Goal: Task Accomplishment & Management: Complete application form

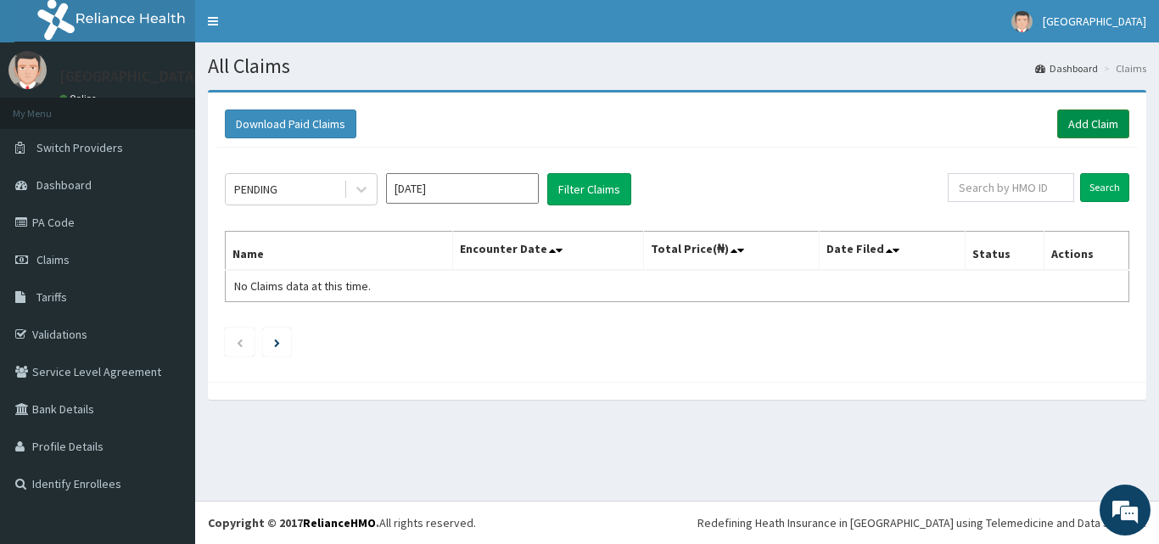
click at [1089, 115] on link "Add Claim" at bounding box center [1093, 123] width 72 height 29
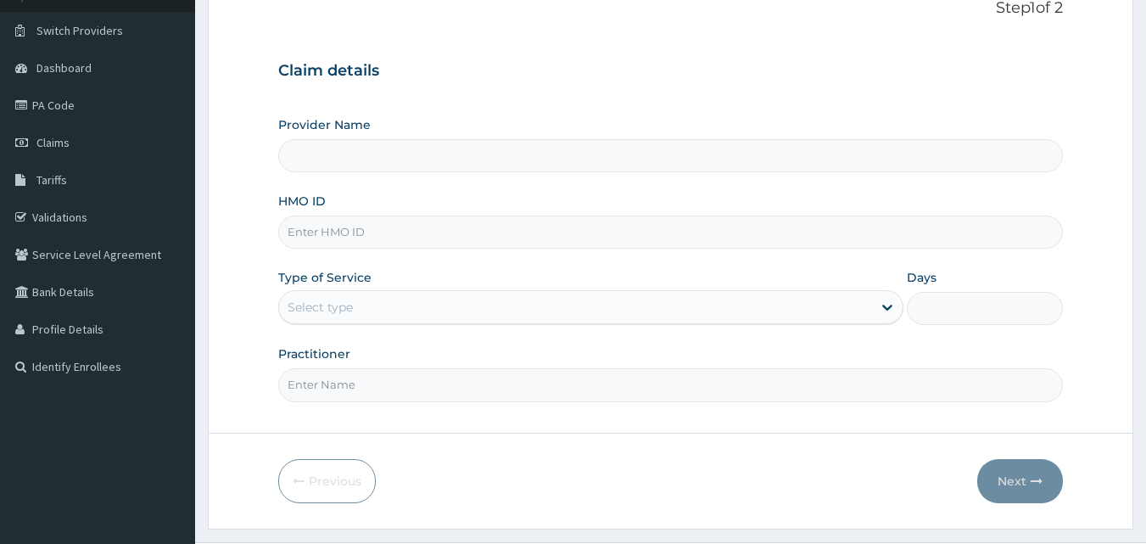
scroll to position [120, 0]
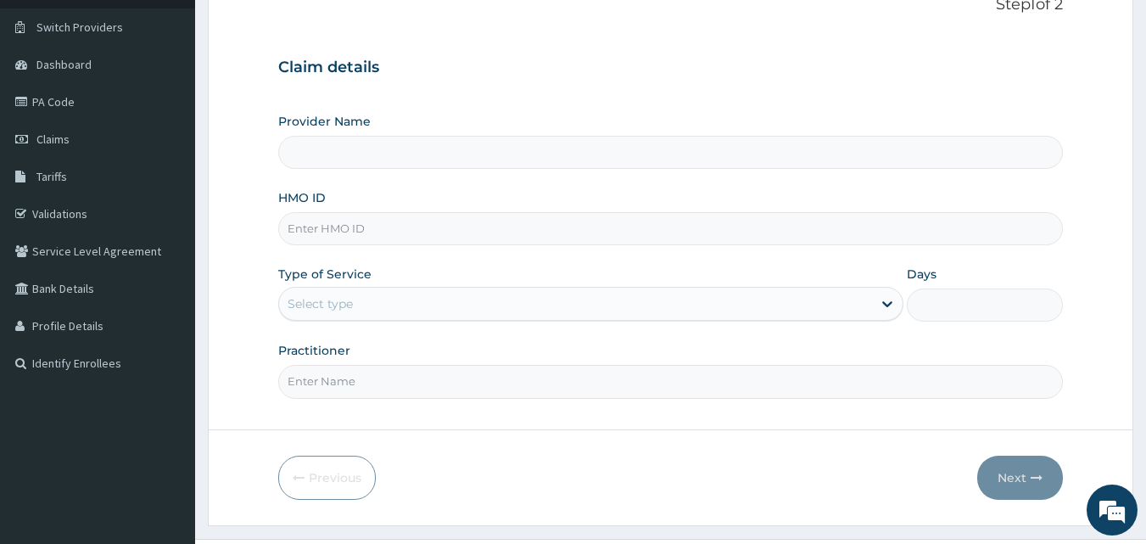
type input "First Choice Specialist Hospital"
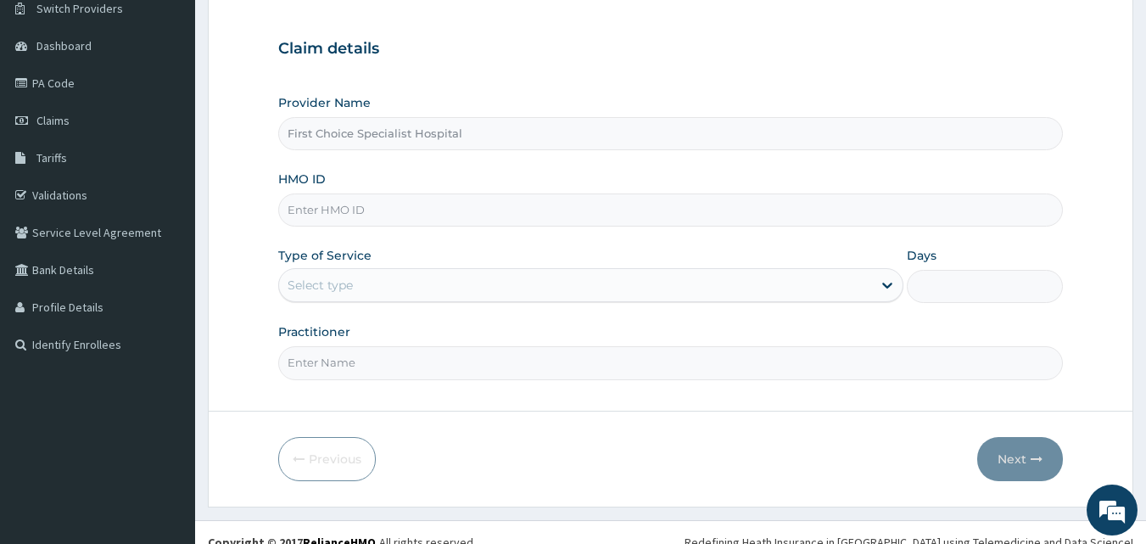
scroll to position [159, 0]
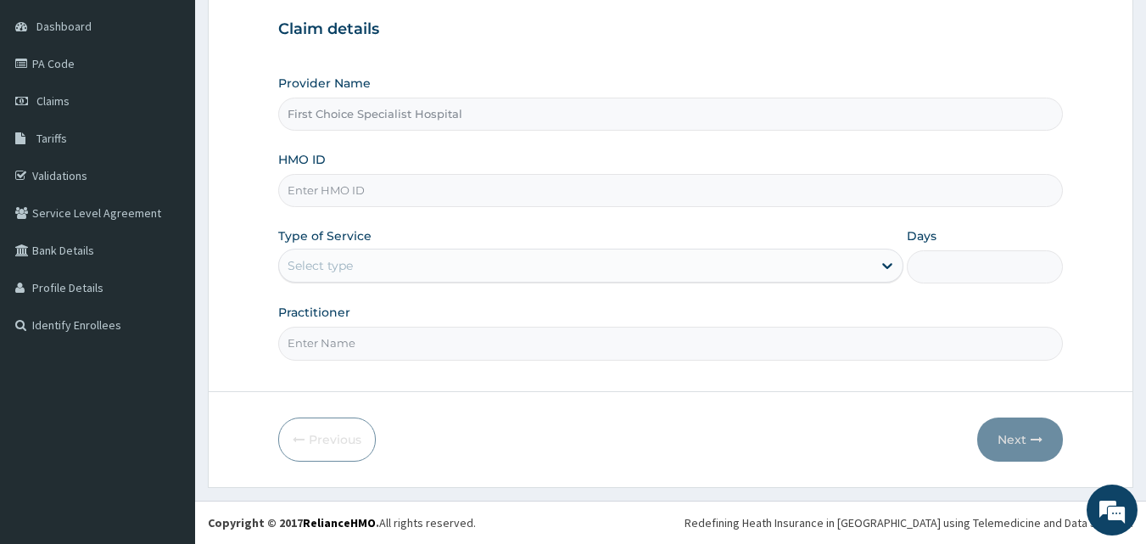
click at [444, 201] on input "HMO ID" at bounding box center [671, 190] width 786 height 33
type input "NBC/10106/B"
click at [412, 269] on div "Select type" at bounding box center [575, 265] width 593 height 27
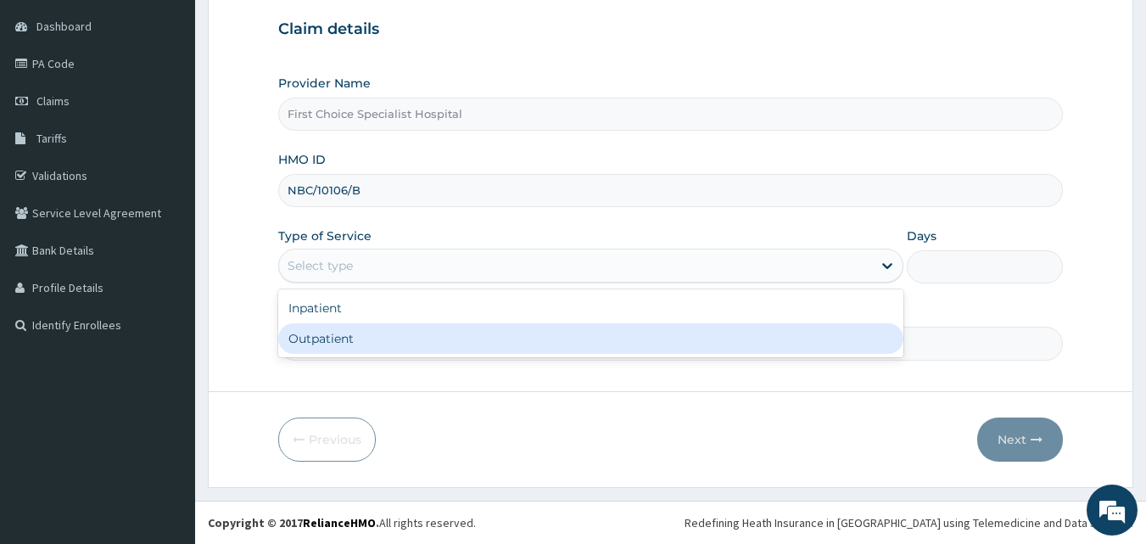
click at [412, 338] on div "Outpatient" at bounding box center [590, 338] width 625 height 31
type input "1"
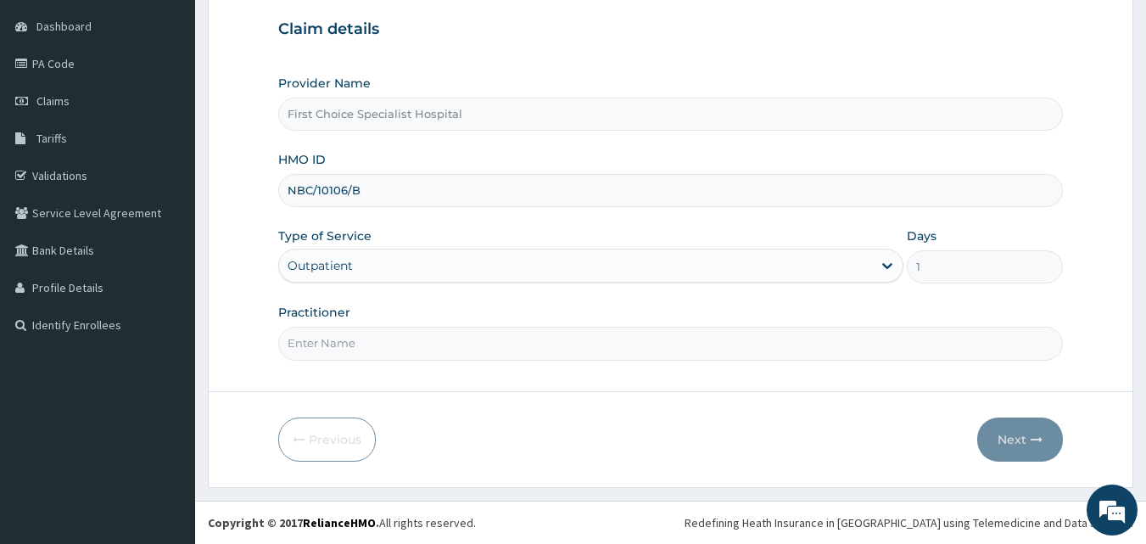
click at [412, 338] on input "Practitioner" at bounding box center [671, 343] width 786 height 33
type input "DR.AMINA"
click at [1004, 434] on button "Next" at bounding box center [1020, 439] width 86 height 44
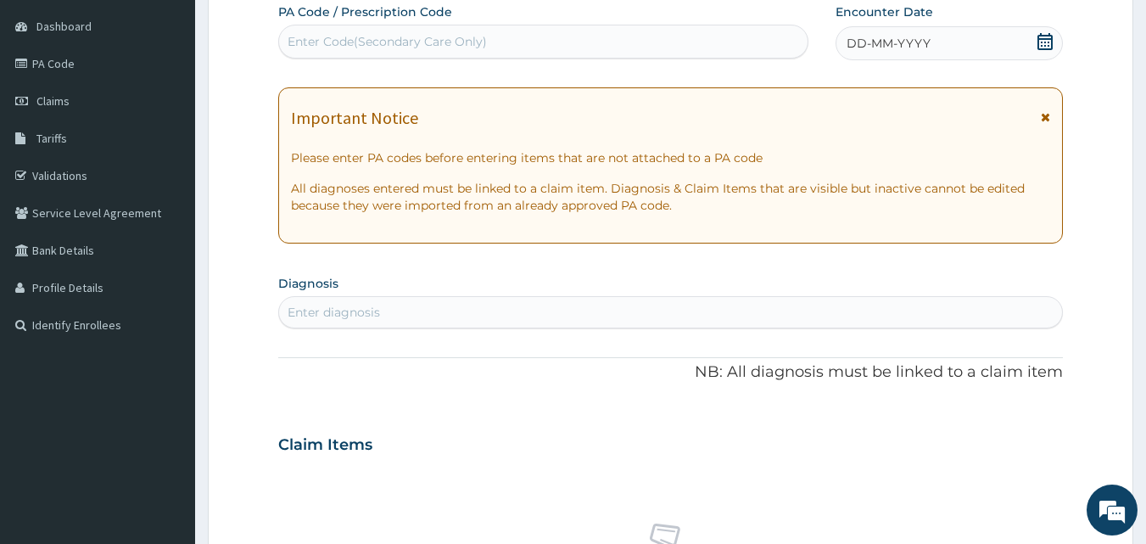
click at [1044, 34] on icon at bounding box center [1045, 41] width 17 height 17
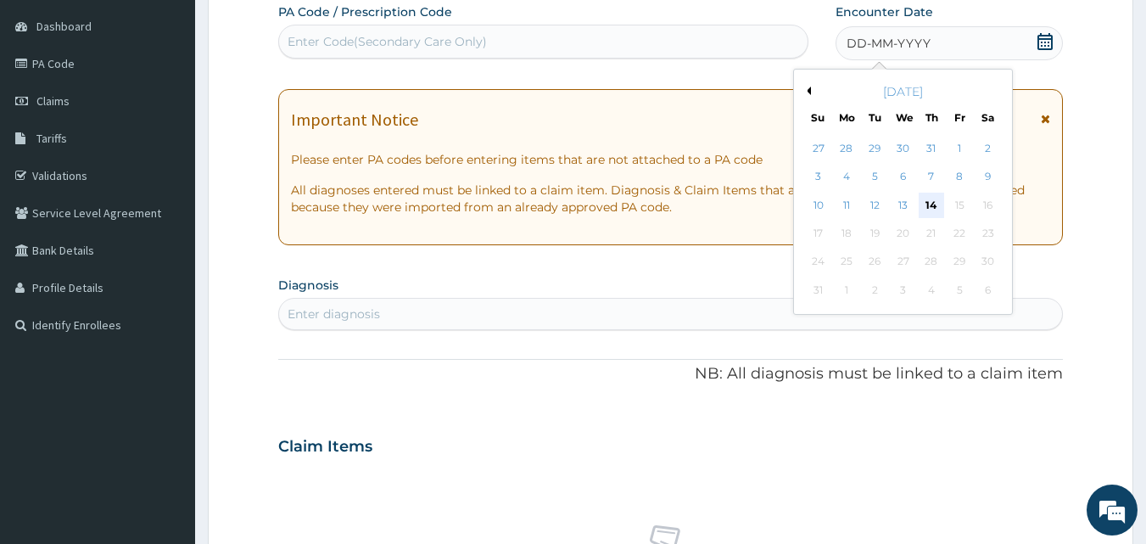
click at [930, 203] on div "14" at bounding box center [931, 205] width 25 height 25
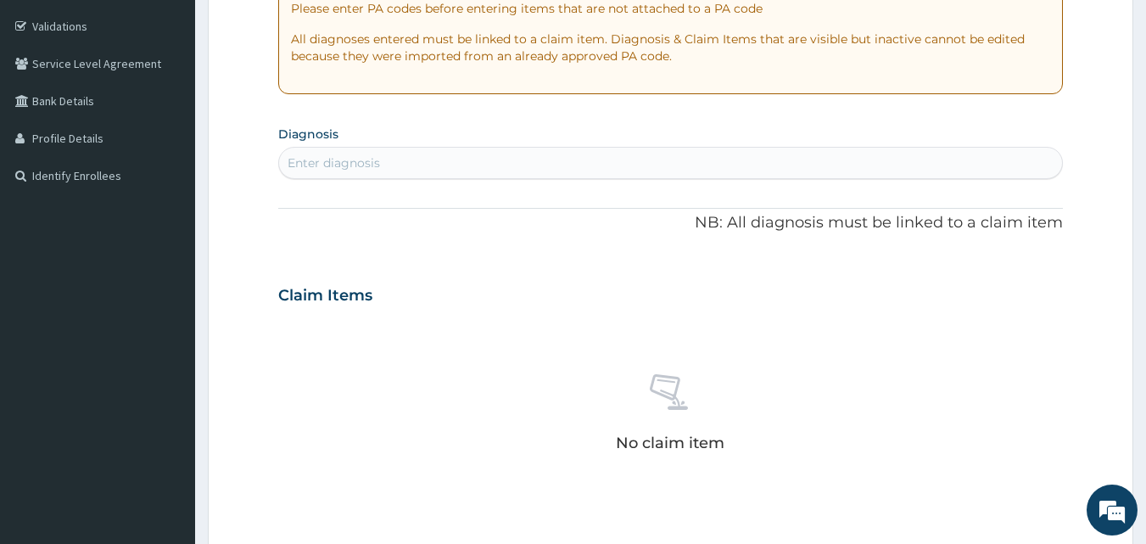
scroll to position [377, 0]
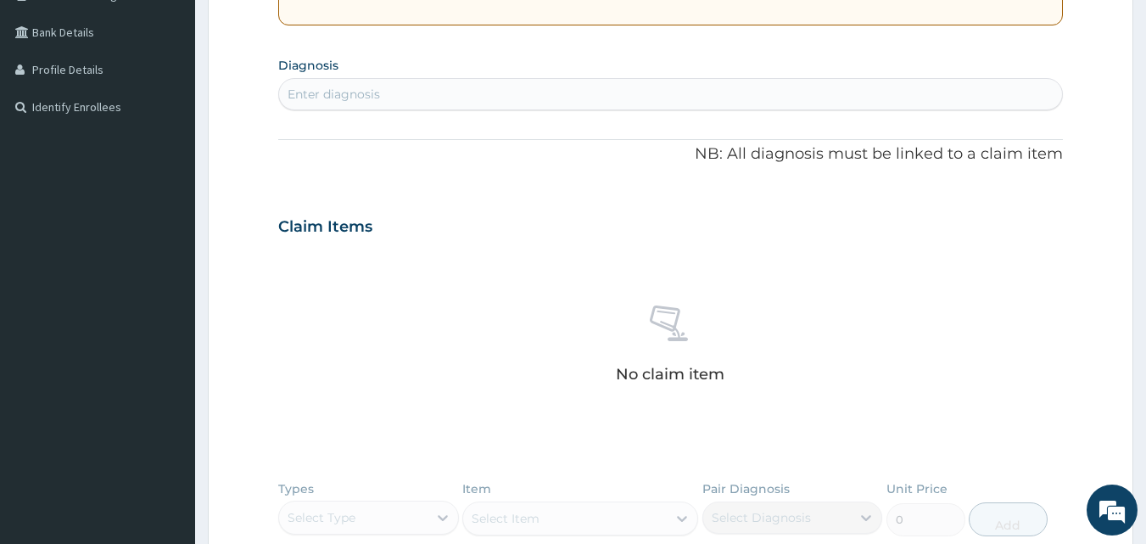
click at [394, 95] on div "Enter diagnosis" at bounding box center [671, 94] width 784 height 27
type input "[MEDICAL_DATA]"
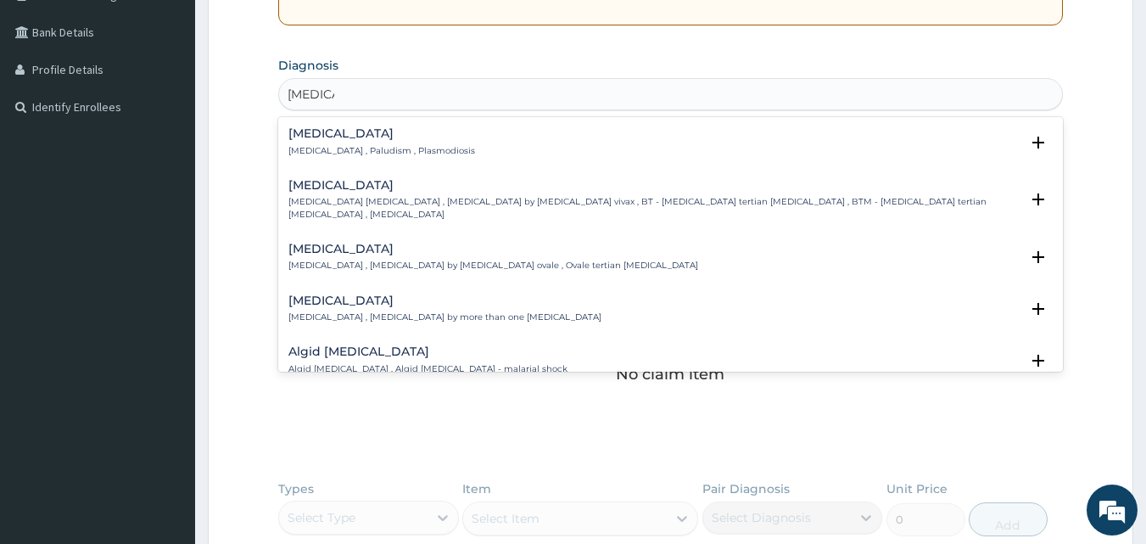
click at [344, 139] on h4 "[MEDICAL_DATA]" at bounding box center [381, 133] width 187 height 13
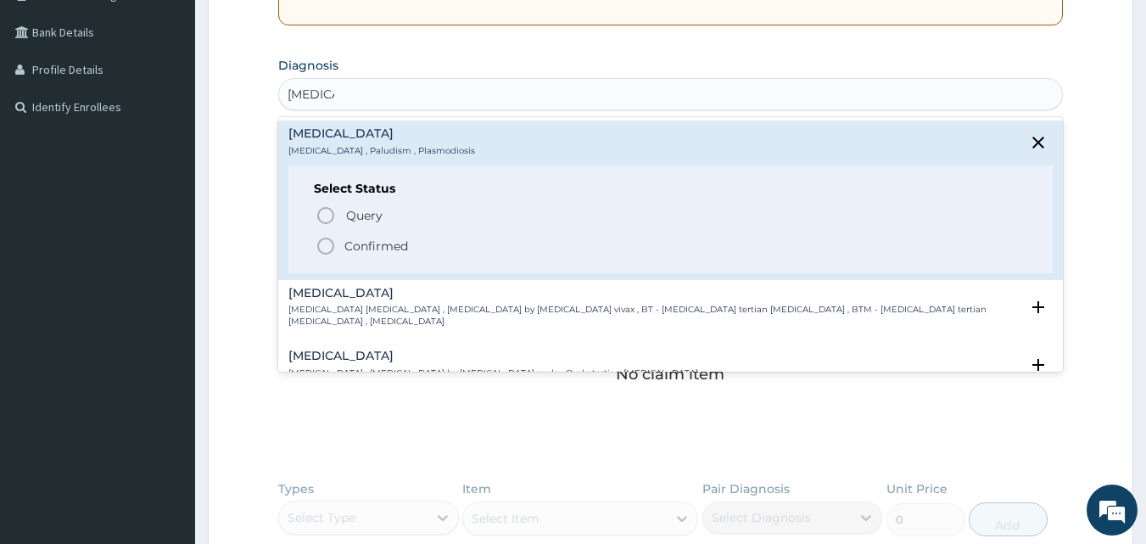
click at [326, 243] on icon "status option filled" at bounding box center [326, 246] width 20 height 20
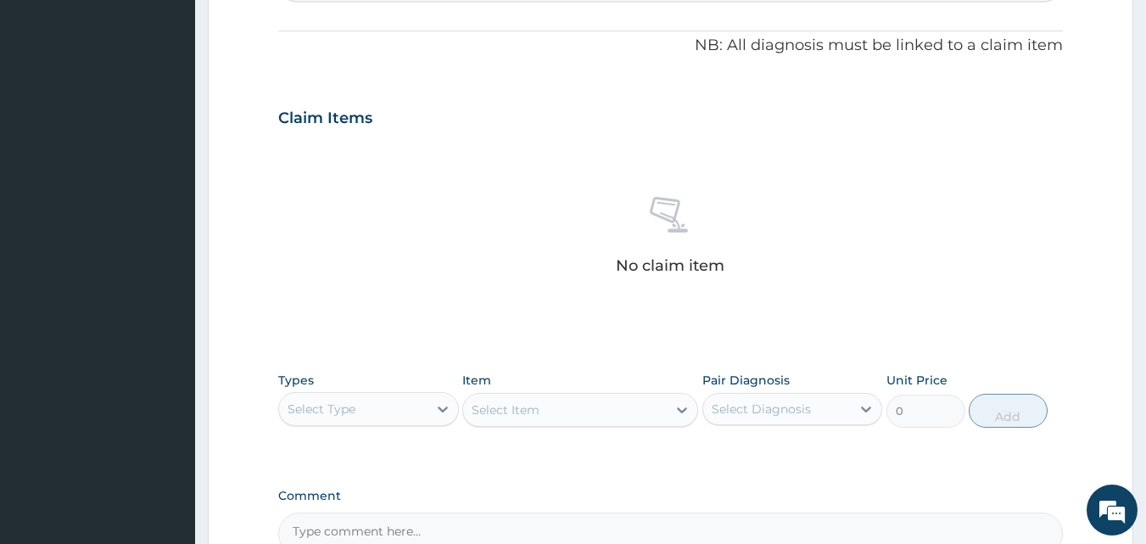
scroll to position [594, 0]
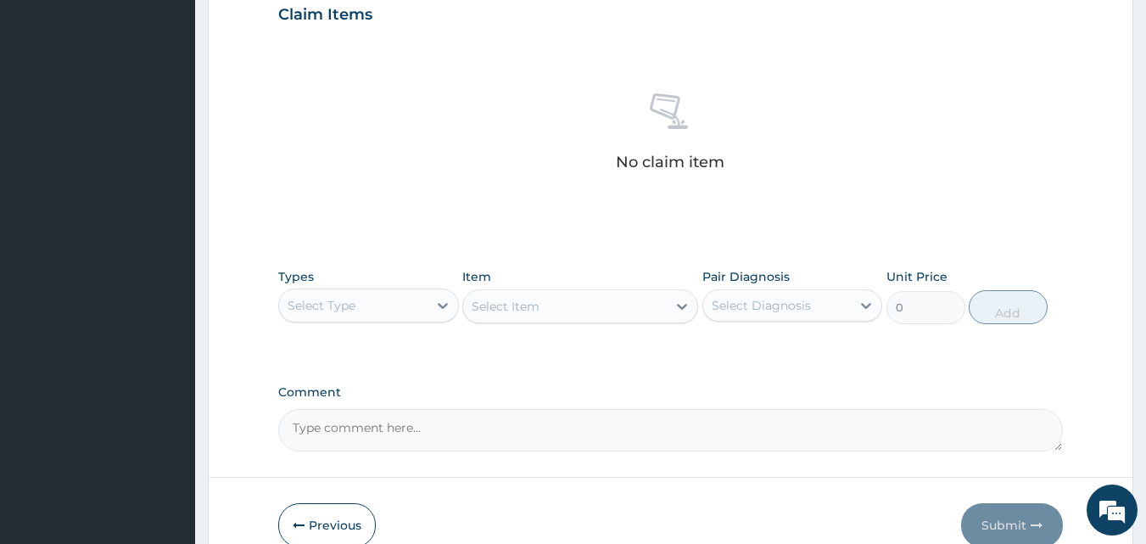
click at [344, 301] on div "Select Type" at bounding box center [322, 305] width 68 height 17
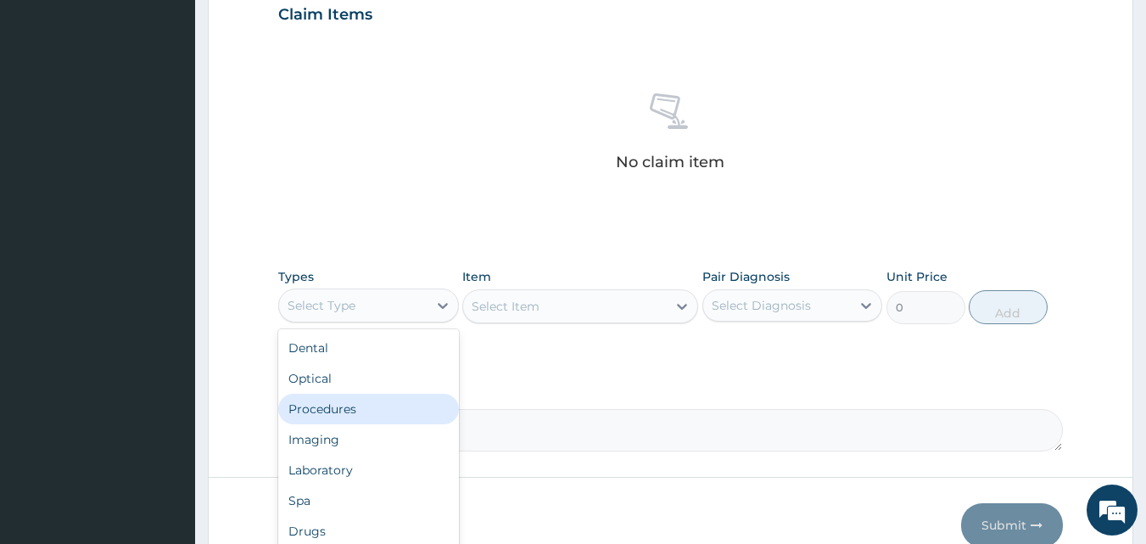
click at [351, 394] on div "Procedures" at bounding box center [368, 409] width 181 height 31
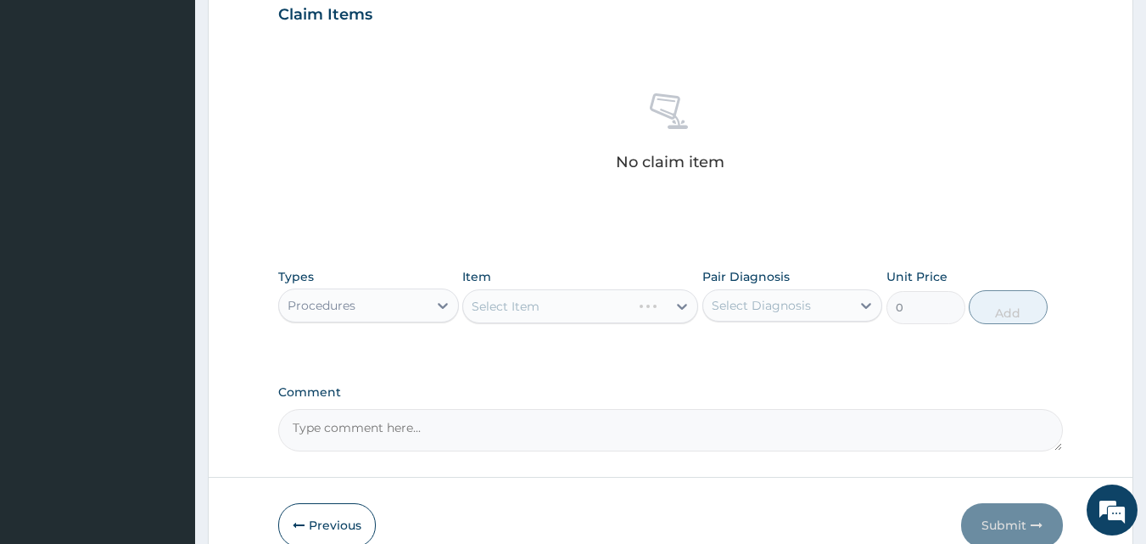
click at [529, 314] on div "Select Item" at bounding box center [580, 306] width 236 height 34
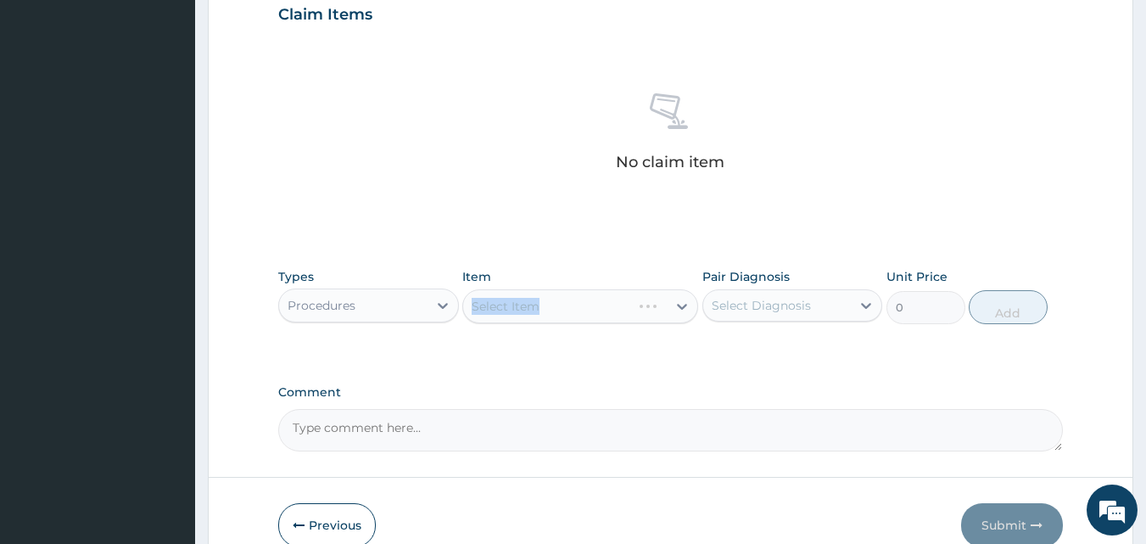
click at [586, 302] on div "Select Item" at bounding box center [580, 306] width 236 height 34
click at [678, 306] on icon at bounding box center [682, 306] width 17 height 17
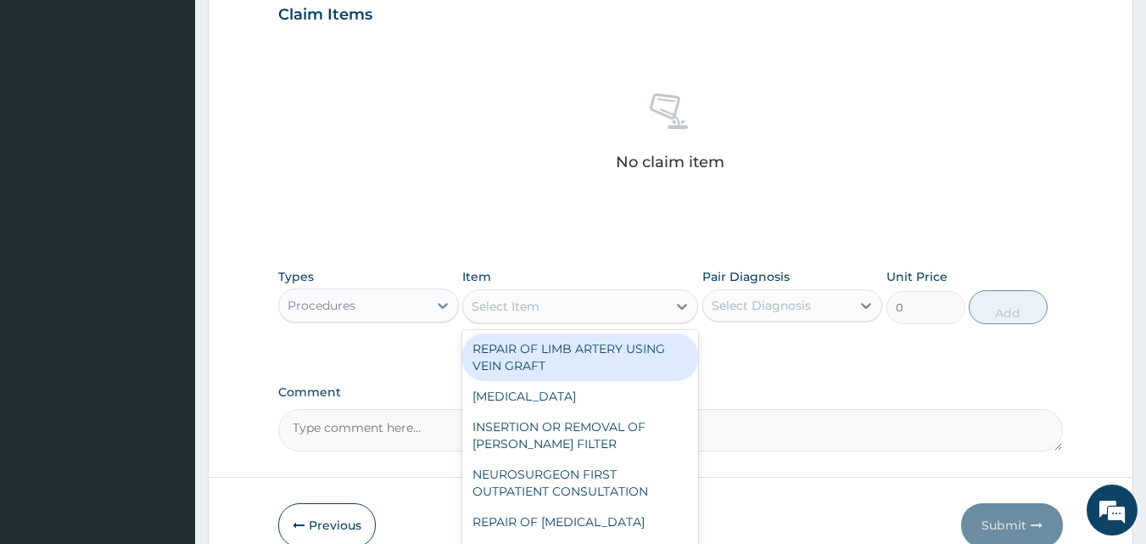
click at [678, 306] on icon at bounding box center [682, 306] width 17 height 17
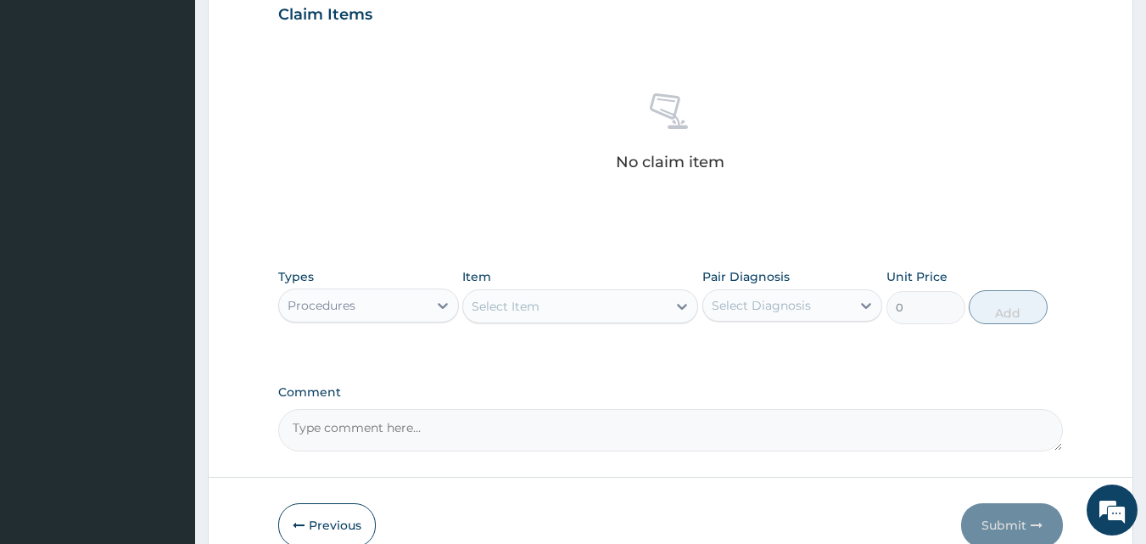
click at [678, 306] on icon at bounding box center [682, 306] width 17 height 17
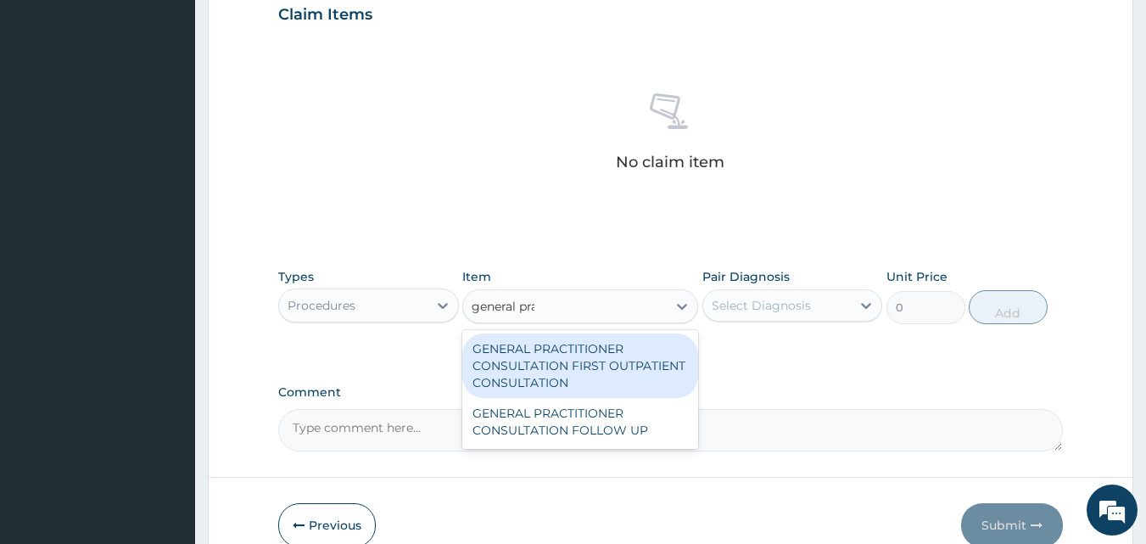
type input "general prac"
click at [640, 367] on div "GENERAL PRACTITIONER CONSULTATION FIRST OUTPATIENT CONSULTATION" at bounding box center [580, 365] width 236 height 64
type input "2400"
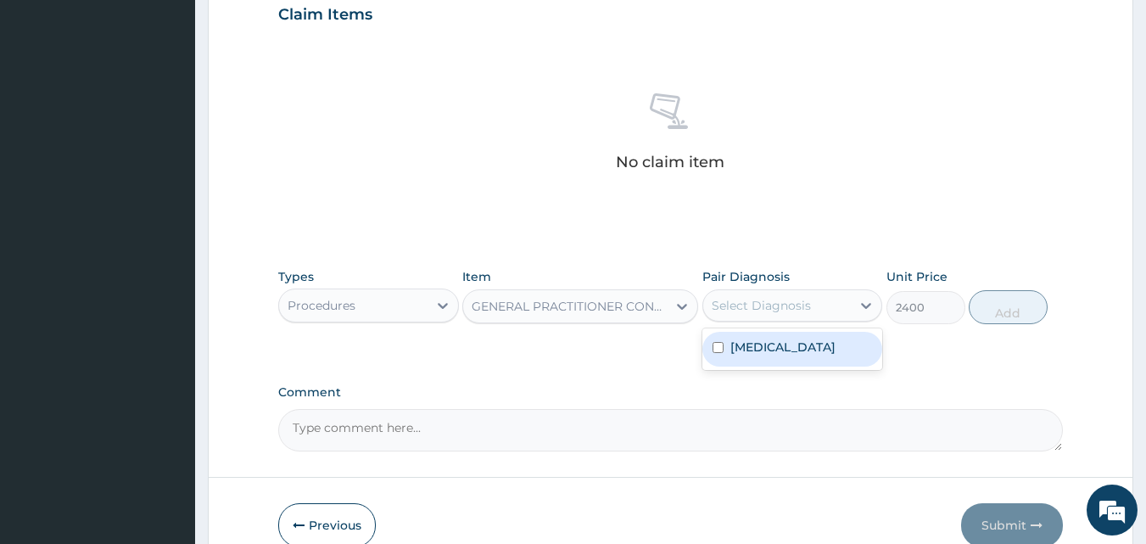
click at [789, 294] on div "Select Diagnosis" at bounding box center [777, 305] width 148 height 27
click at [804, 347] on div "[MEDICAL_DATA]" at bounding box center [792, 349] width 181 height 35
checkbox input "true"
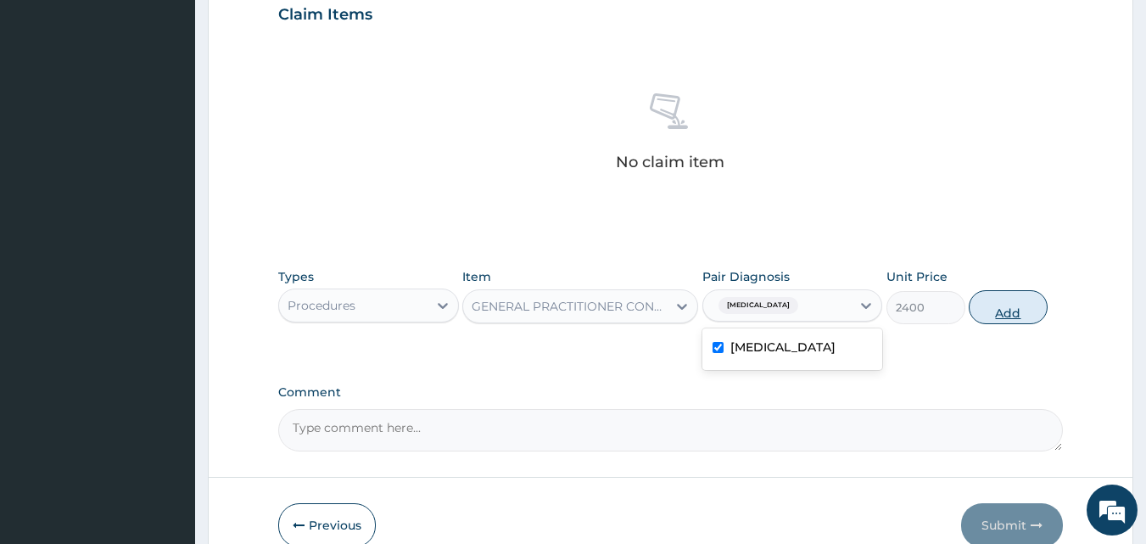
click at [998, 310] on button "Add" at bounding box center [1008, 307] width 79 height 34
type input "0"
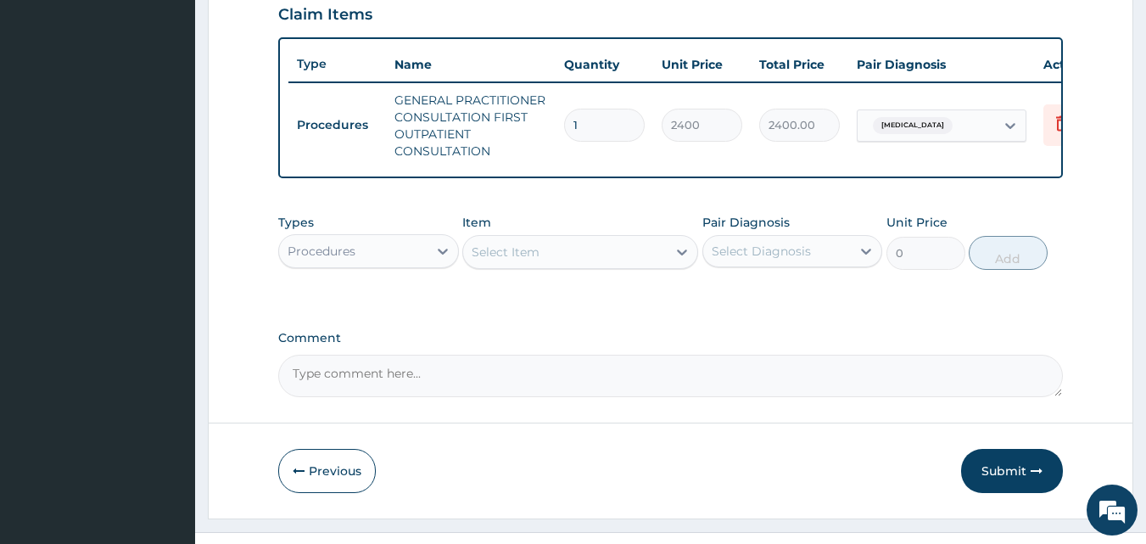
click at [377, 265] on div "Procedures" at bounding box center [353, 251] width 148 height 27
type input "lab"
click at [377, 301] on div "Laboratory" at bounding box center [368, 293] width 181 height 31
click at [481, 267] on div "Select Item" at bounding box center [580, 252] width 236 height 34
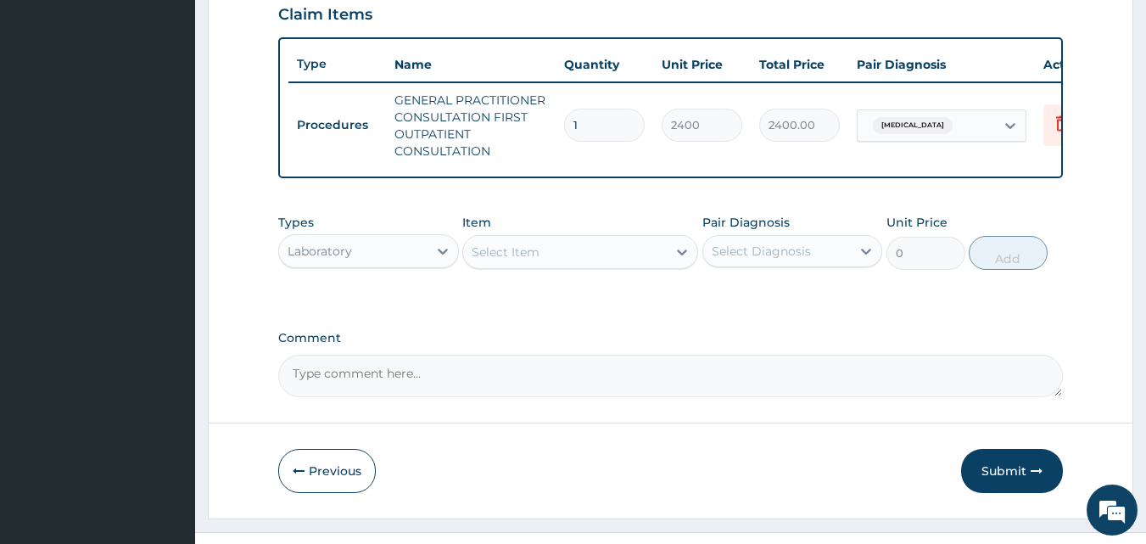
click at [481, 260] on div "Select Item" at bounding box center [506, 251] width 68 height 17
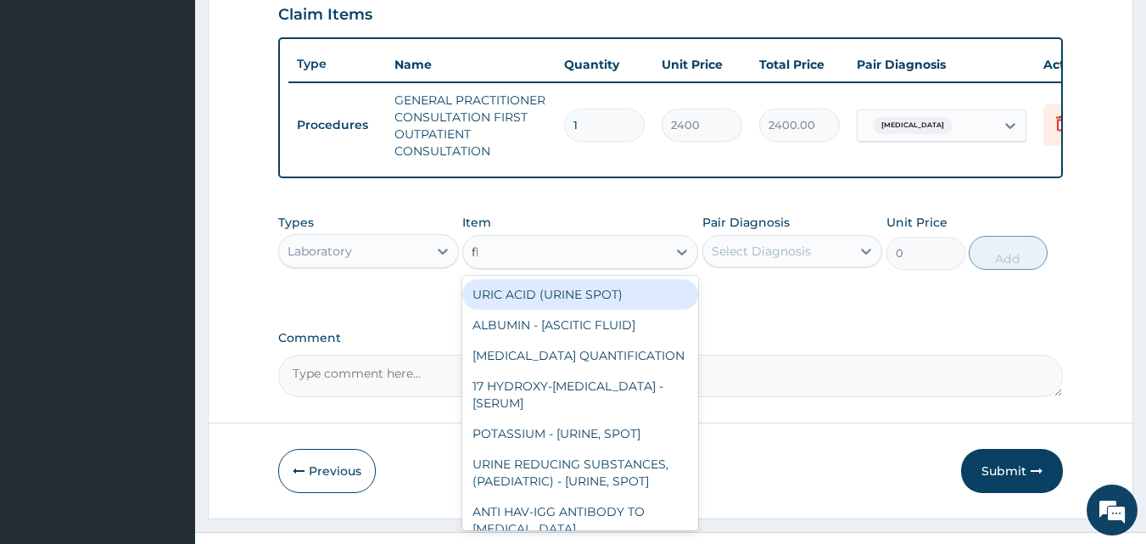
type input "fbc"
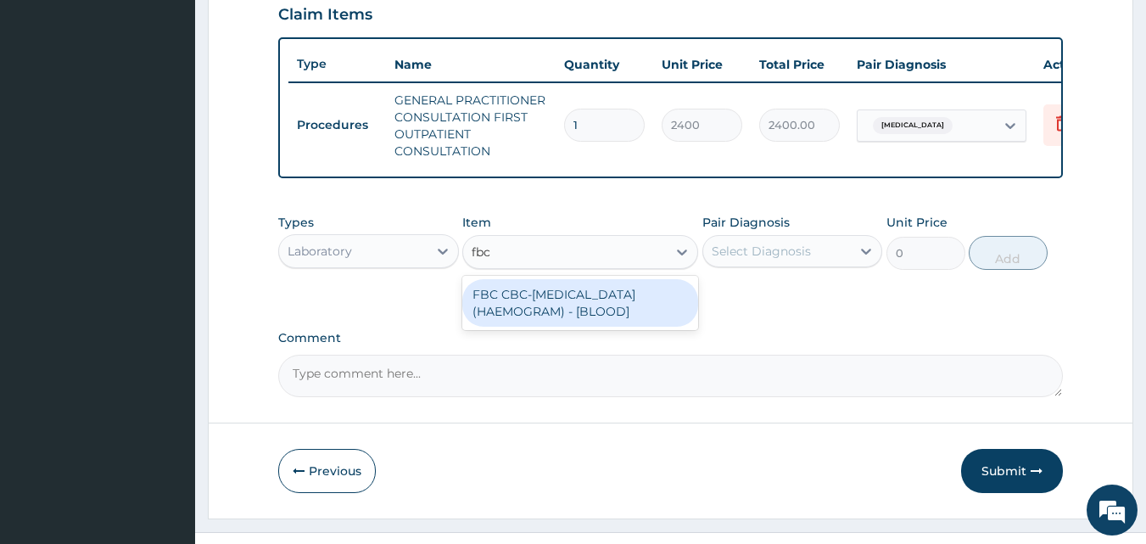
click at [523, 323] on div "FBC CBC-[MEDICAL_DATA] (HAEMOGRAM) - [BLOOD]" at bounding box center [580, 303] width 236 height 48
type input "3000"
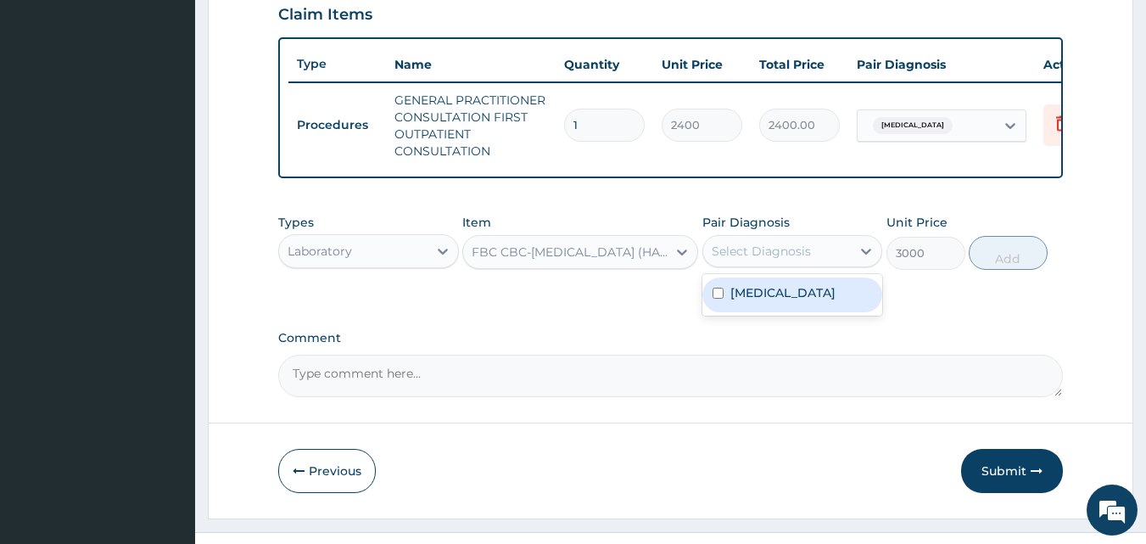
click at [811, 265] on div "Select Diagnosis" at bounding box center [777, 251] width 148 height 27
click at [813, 306] on div "[MEDICAL_DATA]" at bounding box center [792, 294] width 181 height 35
checkbox input "true"
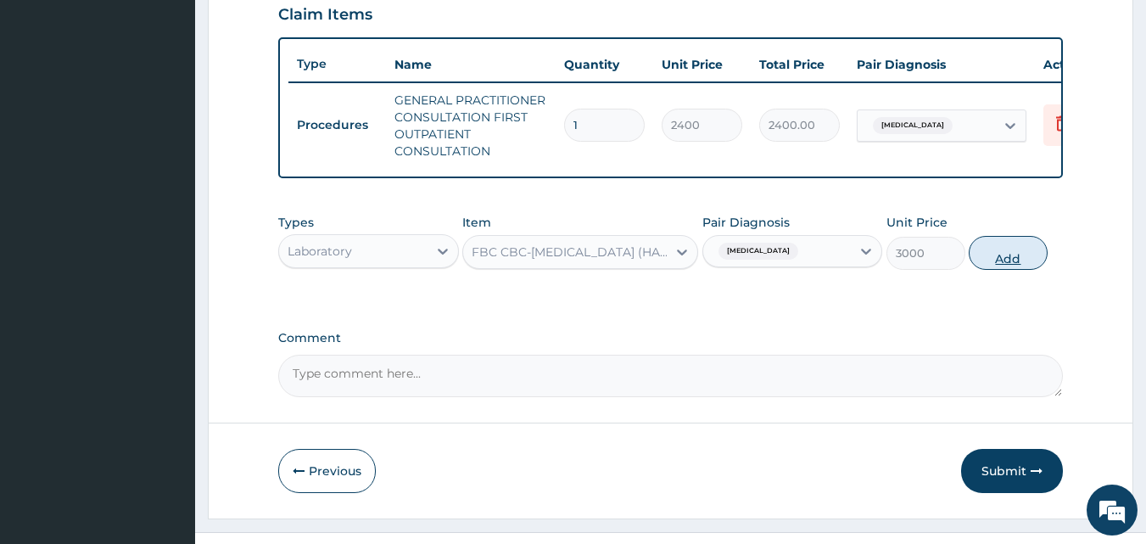
click at [986, 261] on button "Add" at bounding box center [1008, 253] width 79 height 34
type input "0"
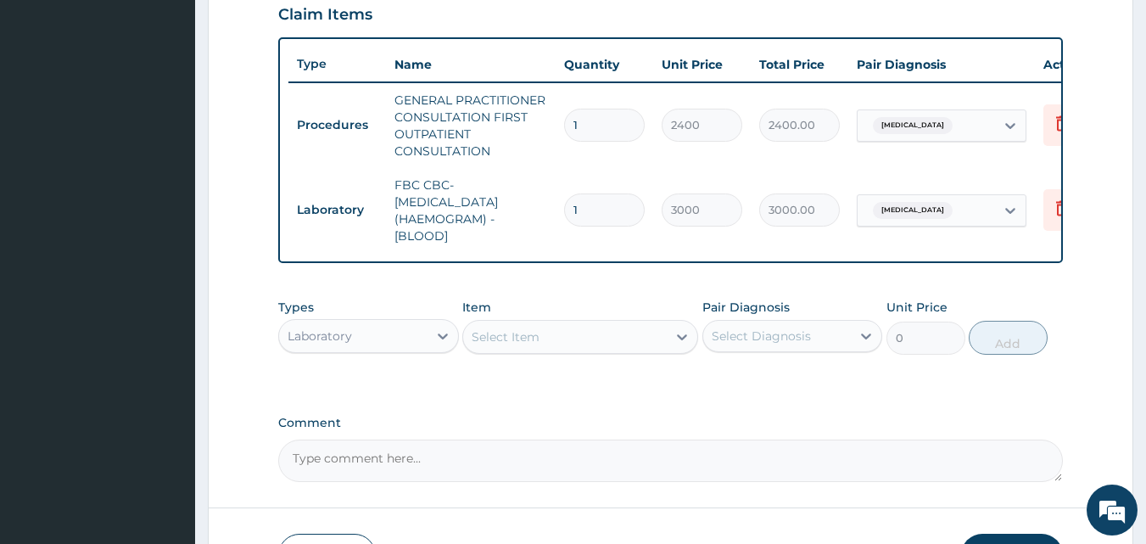
click at [528, 341] on div "Select Item" at bounding box center [506, 336] width 68 height 17
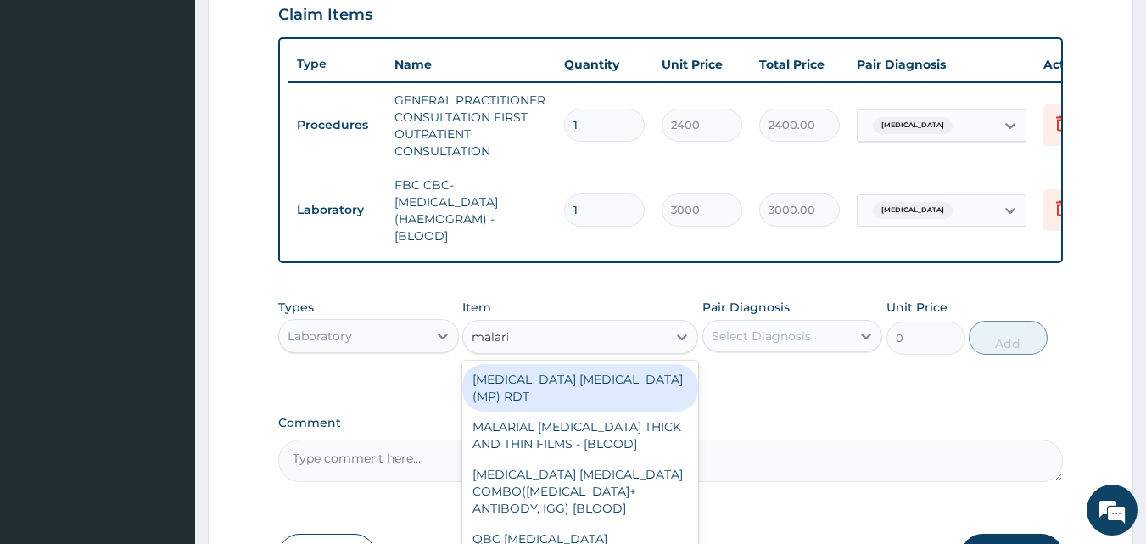
type input "[MEDICAL_DATA]"
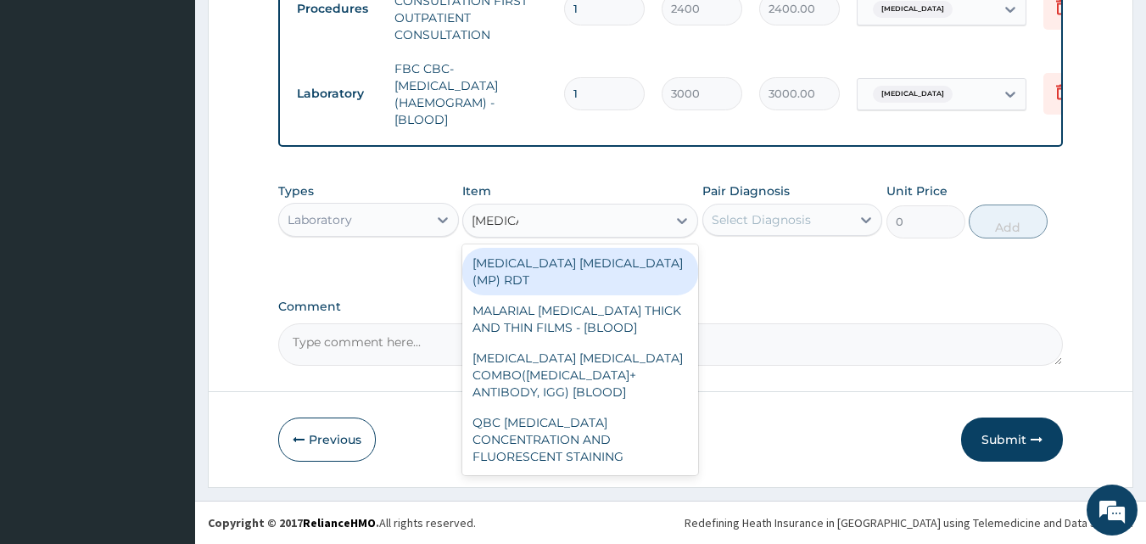
scroll to position [723, 0]
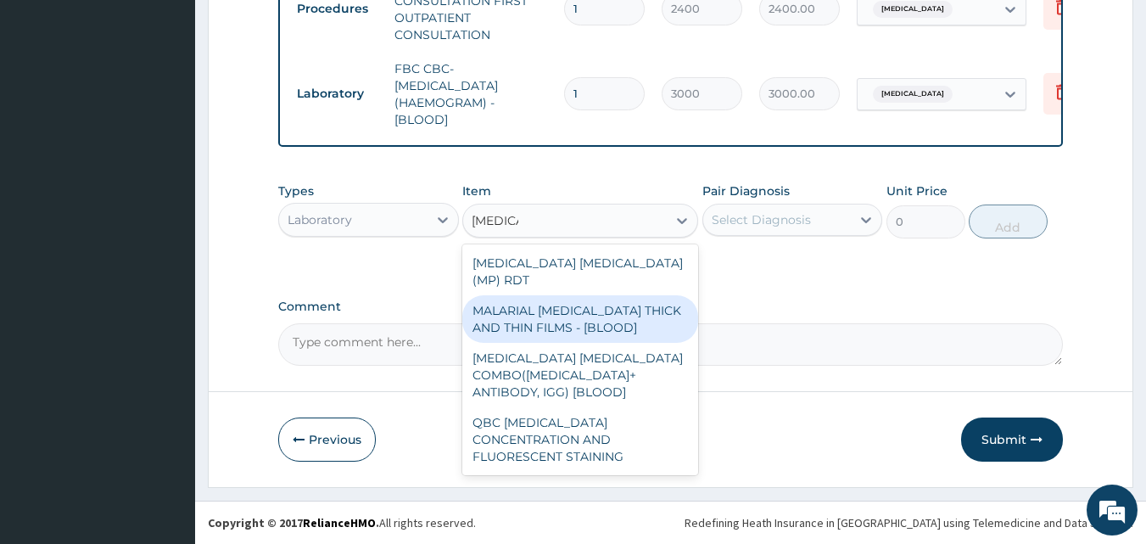
click at [564, 301] on div "MALARIAL [MEDICAL_DATA] THICK AND THIN FILMS - [BLOOD]" at bounding box center [580, 319] width 236 height 48
type input "1500"
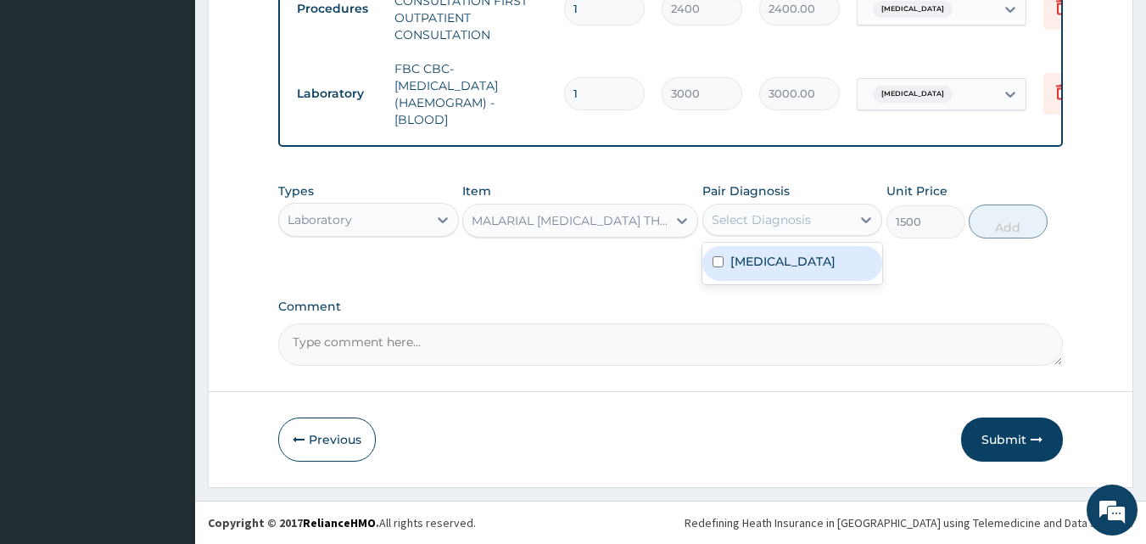
click at [791, 212] on div "Select Diagnosis" at bounding box center [761, 219] width 99 height 17
click at [794, 259] on div "[MEDICAL_DATA]" at bounding box center [792, 263] width 181 height 35
checkbox input "true"
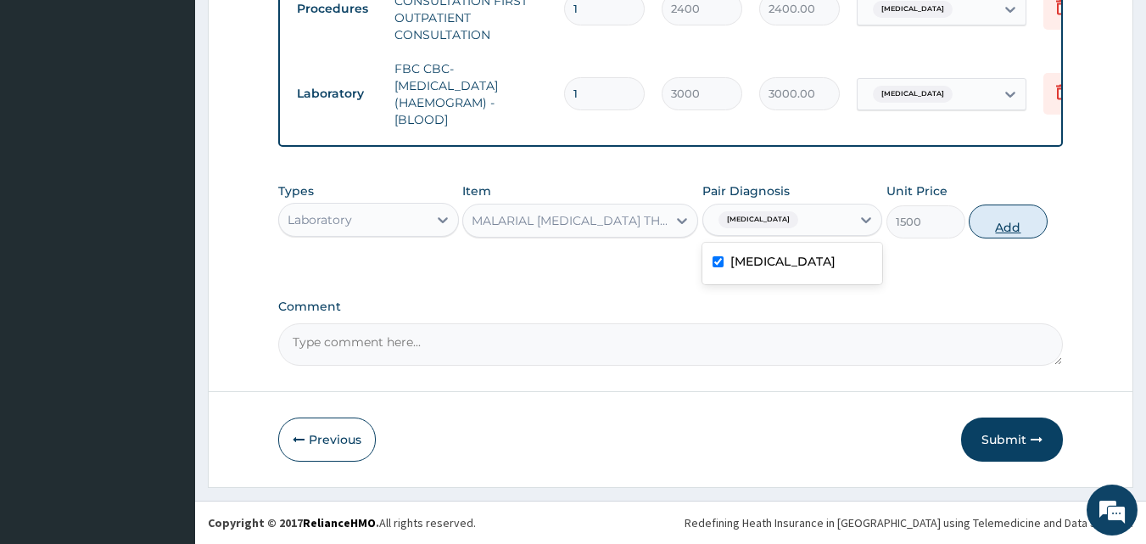
click at [997, 229] on button "Add" at bounding box center [1008, 221] width 79 height 34
type input "0"
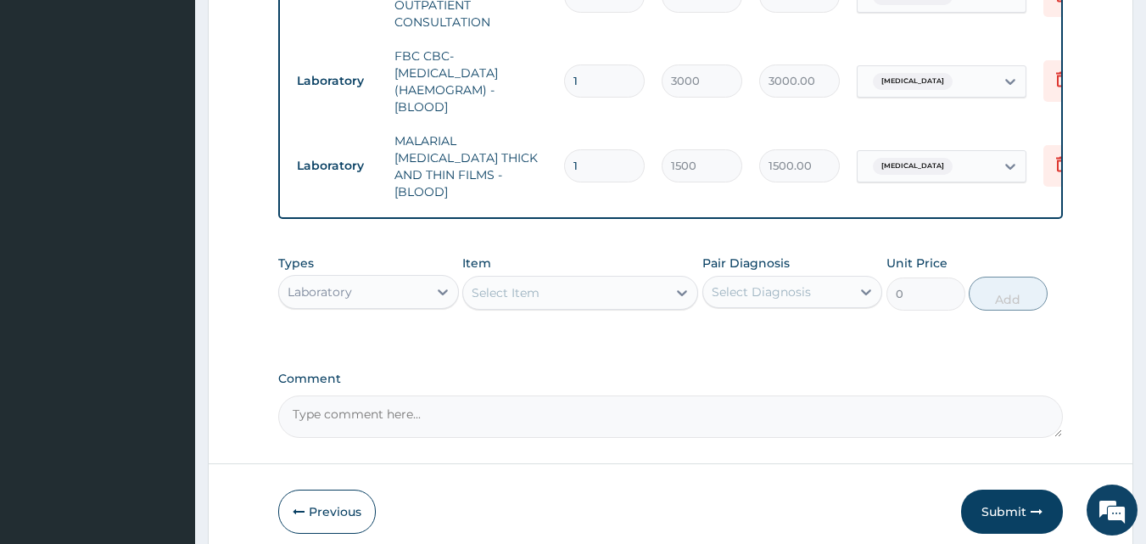
click at [379, 278] on div "Laboratory" at bounding box center [353, 291] width 148 height 27
type input "drug"
click at [375, 328] on div "Drugs" at bounding box center [368, 334] width 181 height 31
click at [482, 294] on div "Select Item" at bounding box center [506, 292] width 68 height 17
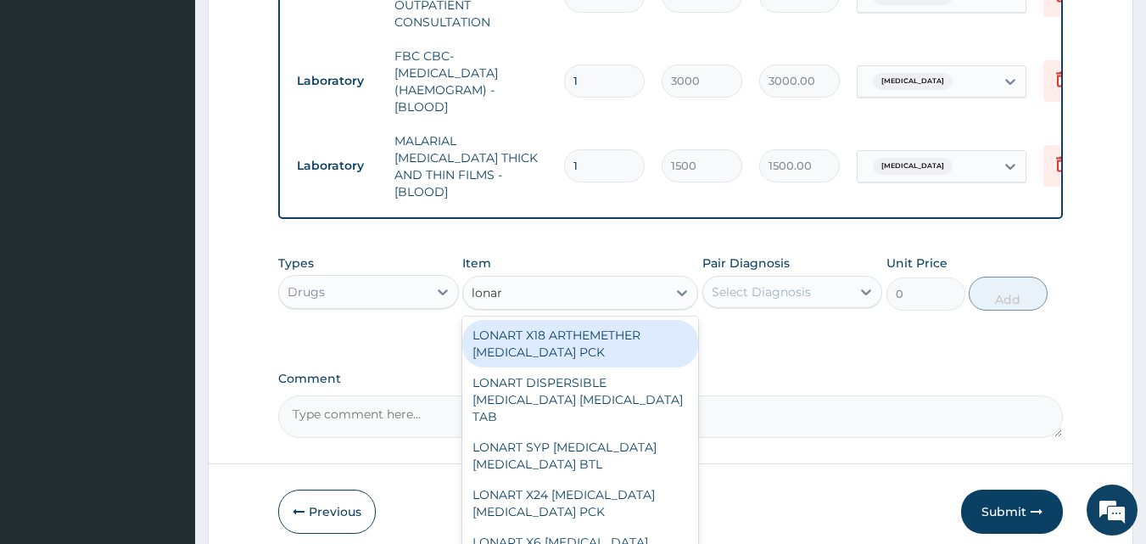
type input "lonart"
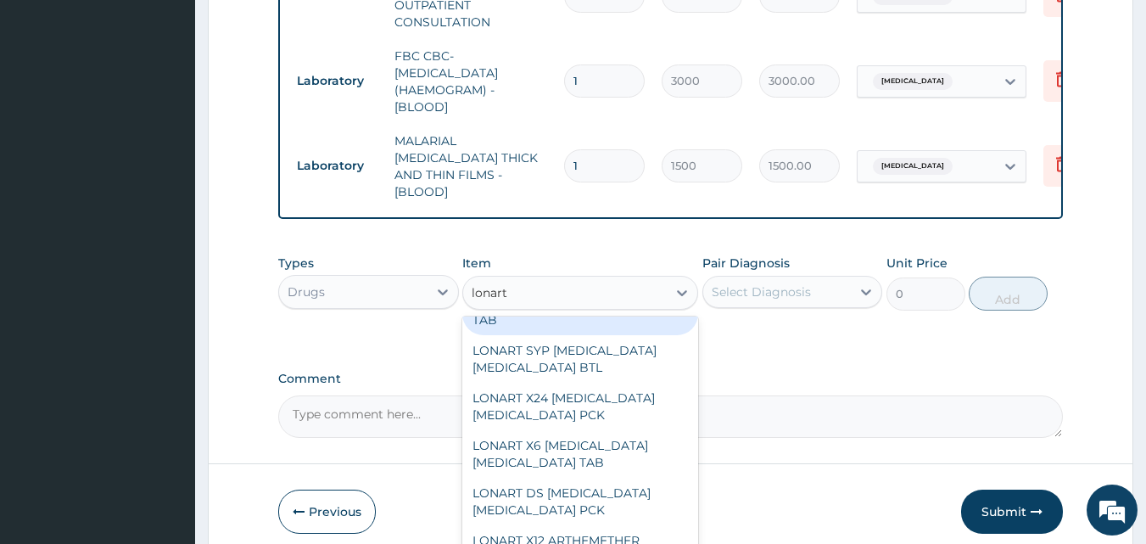
scroll to position [102, 0]
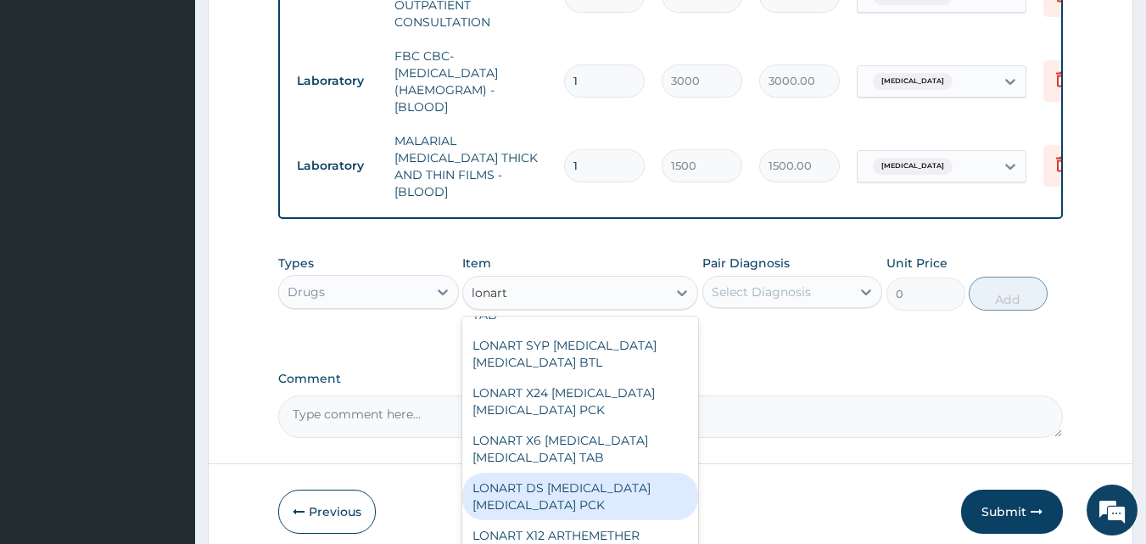
click at [540, 482] on div "LONART DS [MEDICAL_DATA] [MEDICAL_DATA] PCK" at bounding box center [580, 496] width 236 height 48
type input "2673.75"
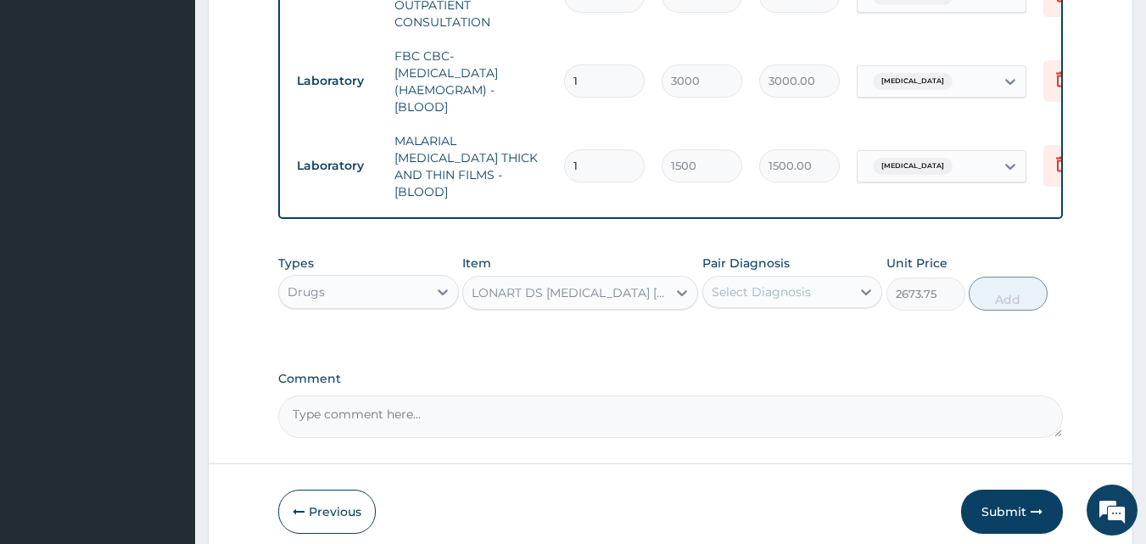
click at [769, 283] on div "Select Diagnosis" at bounding box center [761, 291] width 99 height 17
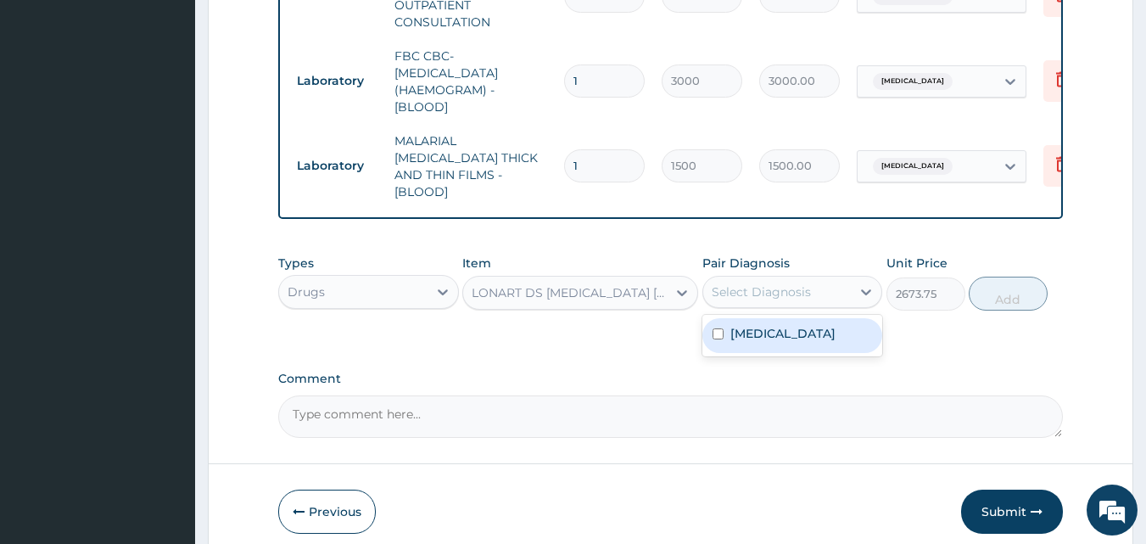
click at [769, 334] on label "[MEDICAL_DATA]" at bounding box center [782, 333] width 105 height 17
checkbox input "true"
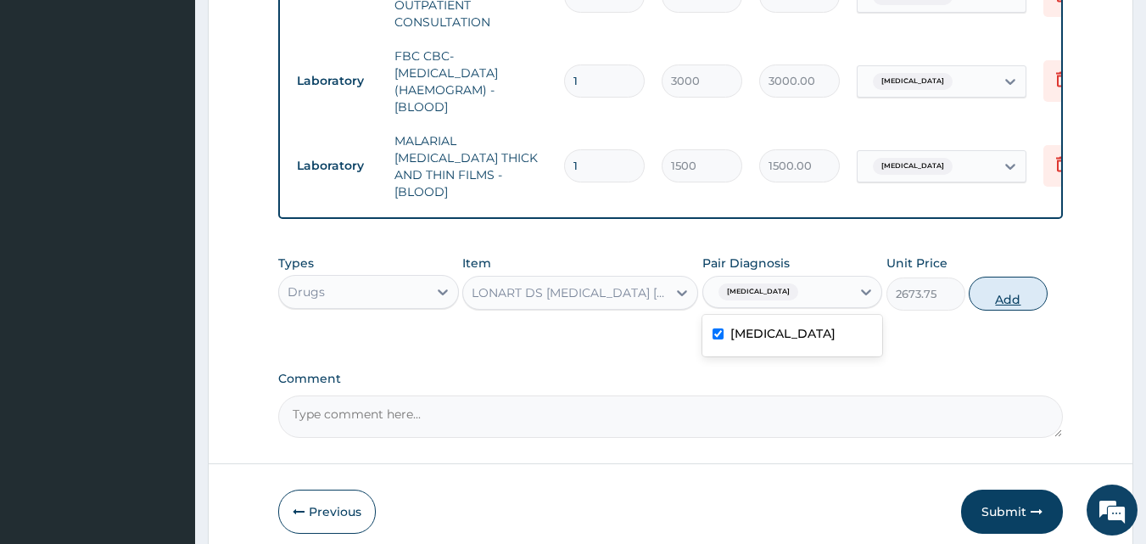
click at [1013, 294] on button "Add" at bounding box center [1008, 294] width 79 height 34
type input "0"
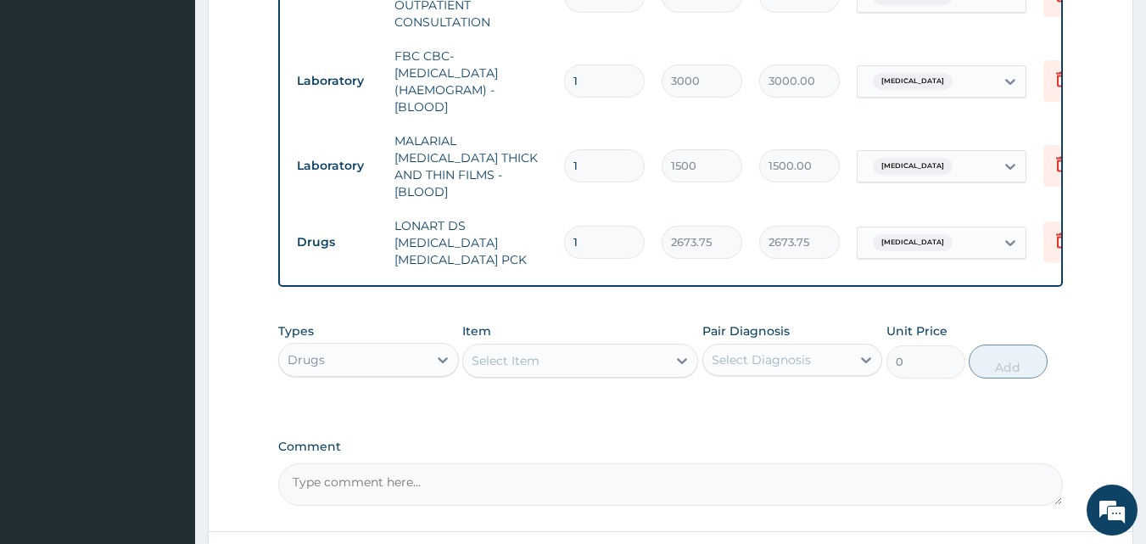
click at [495, 352] on div "Select Item" at bounding box center [506, 360] width 68 height 17
type input "artesuna"
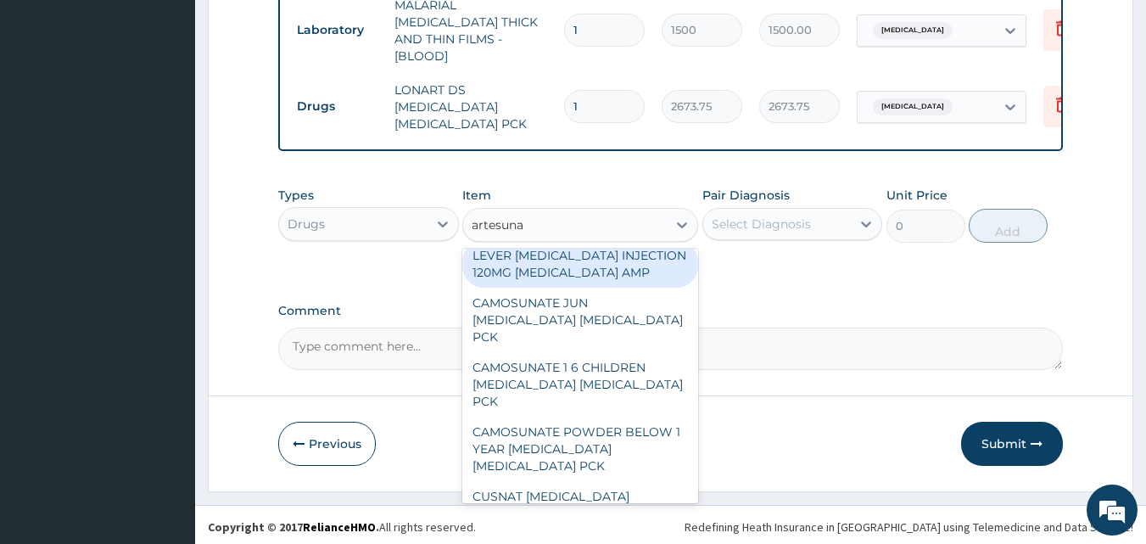
scroll to position [265, 0]
click at [558, 268] on div "LEVER [MEDICAL_DATA] INJECTION 120MG [MEDICAL_DATA] AMP" at bounding box center [580, 266] width 236 height 48
type input "1728.25"
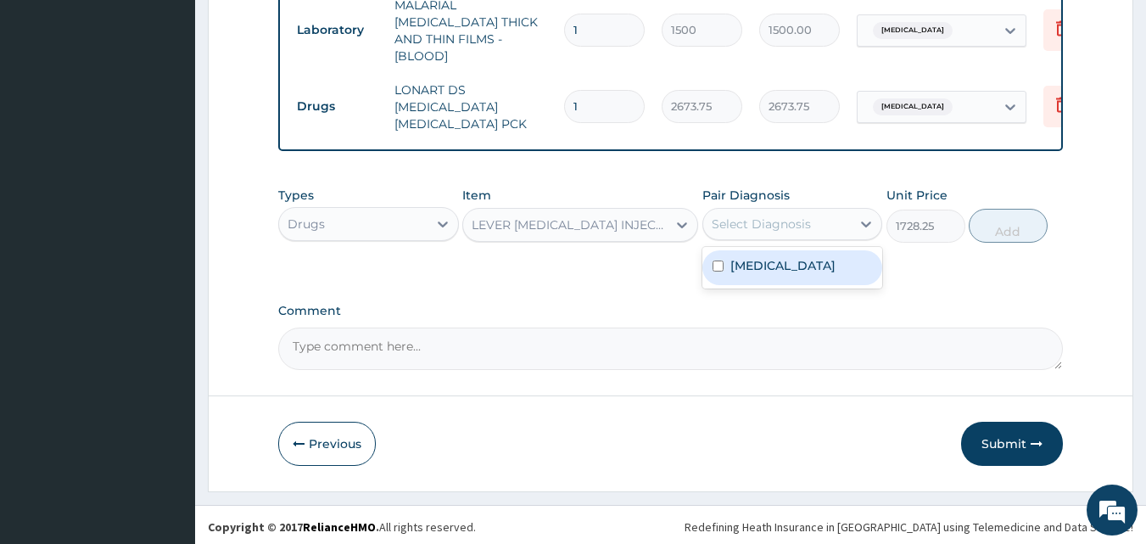
click at [786, 210] on div "Select Diagnosis" at bounding box center [777, 223] width 148 height 27
click at [798, 262] on div "[MEDICAL_DATA]" at bounding box center [792, 267] width 181 height 35
checkbox input "true"
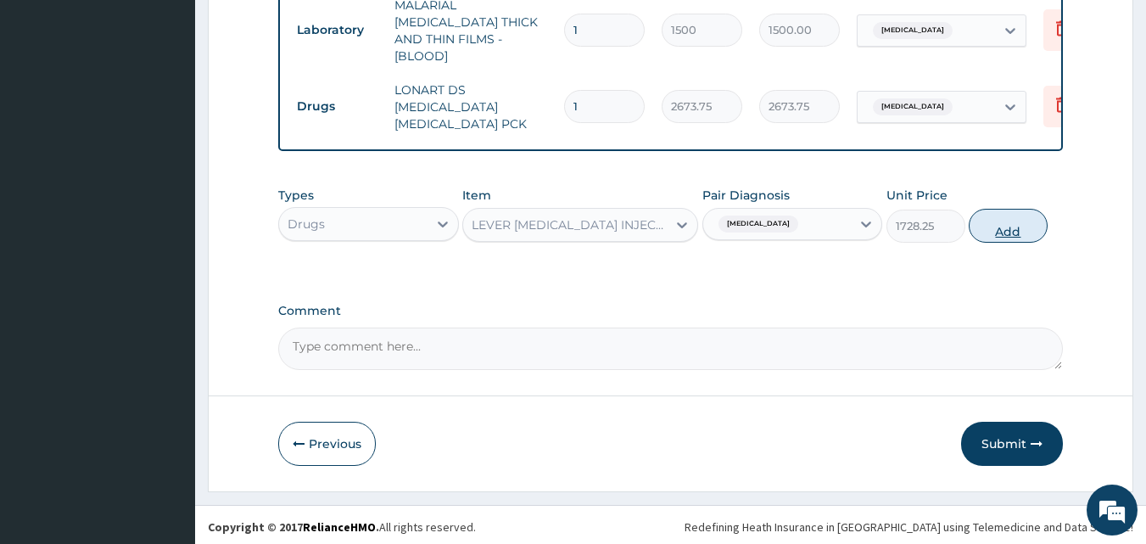
click at [1002, 225] on button "Add" at bounding box center [1008, 226] width 79 height 34
type input "0"
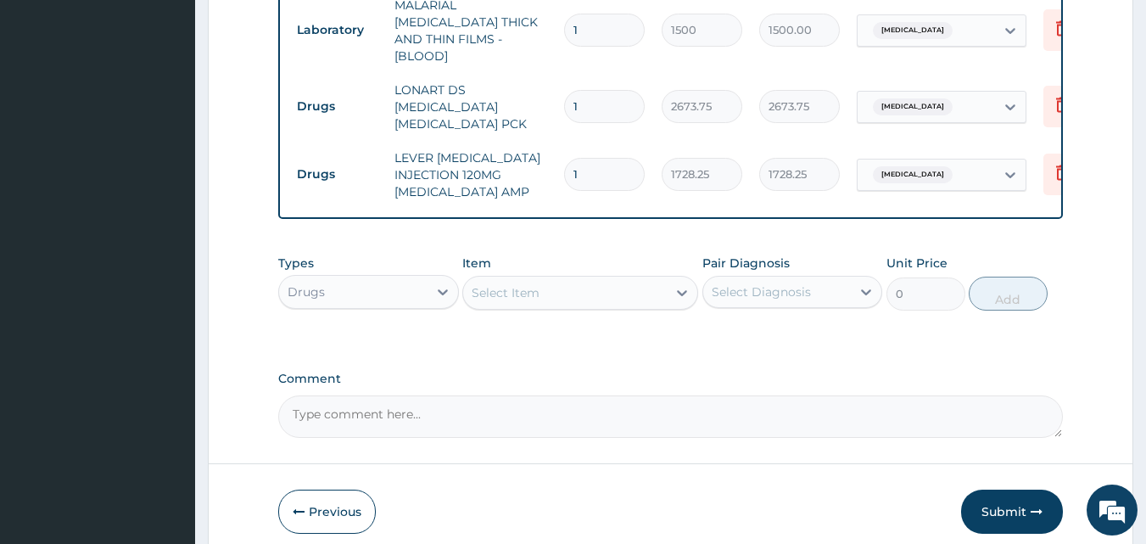
type input "0.00"
type input "3"
type input "5184.75"
type input "3"
click at [556, 294] on div "Select Item" at bounding box center [565, 292] width 204 height 27
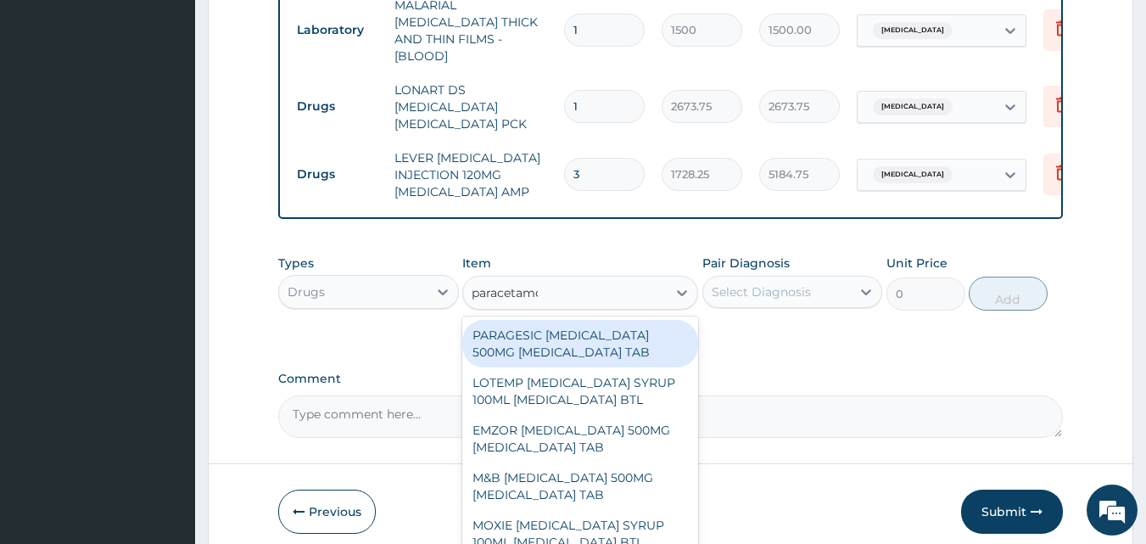
type input "[MEDICAL_DATA]"
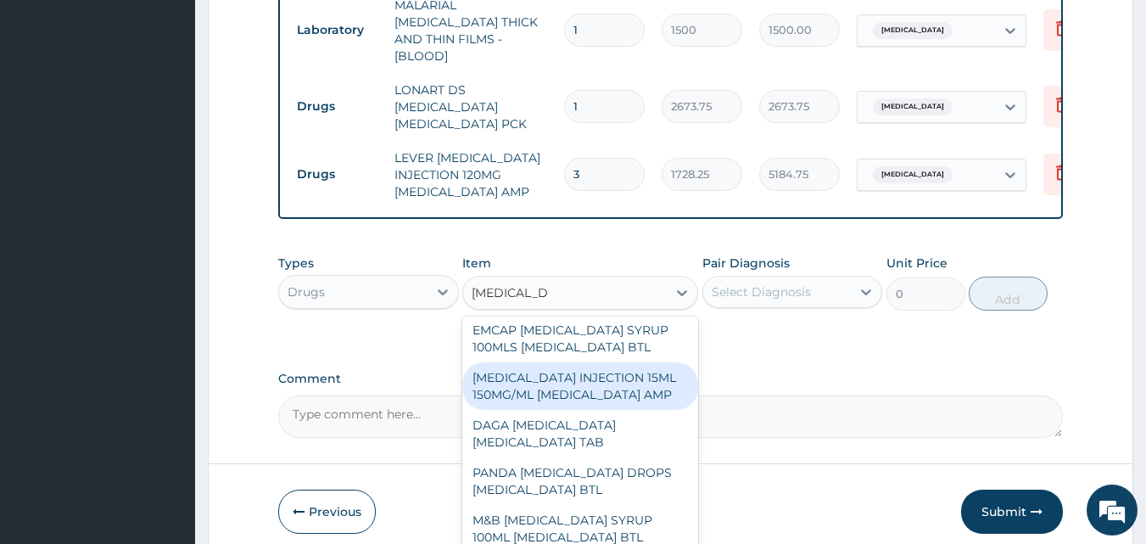
scroll to position [347, 0]
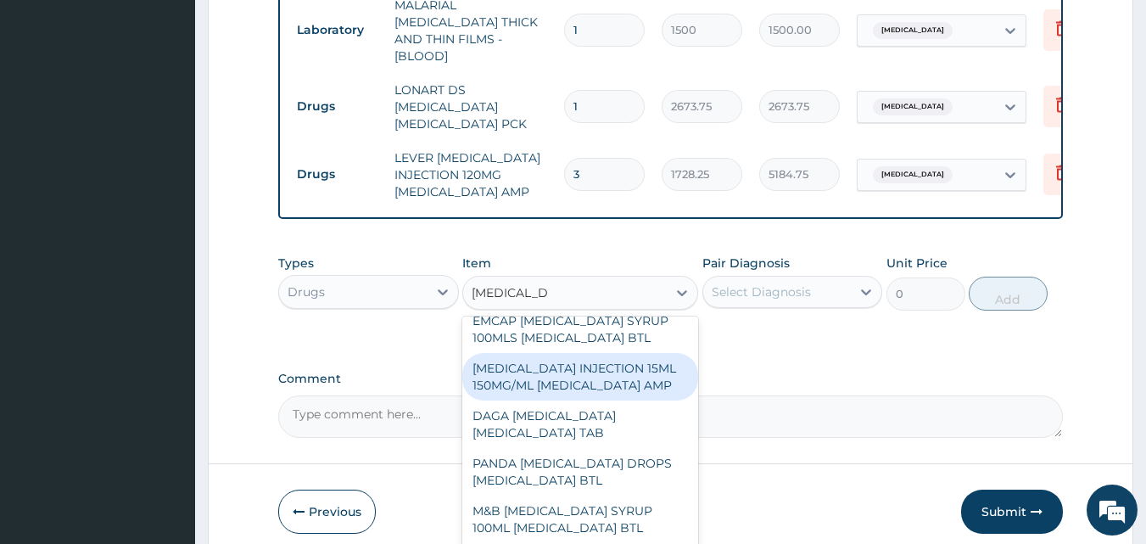
click at [559, 394] on div "[MEDICAL_DATA] INJECTION 15ML 150MG/ML [MEDICAL_DATA] AMP" at bounding box center [580, 377] width 236 height 48
type input "862.5"
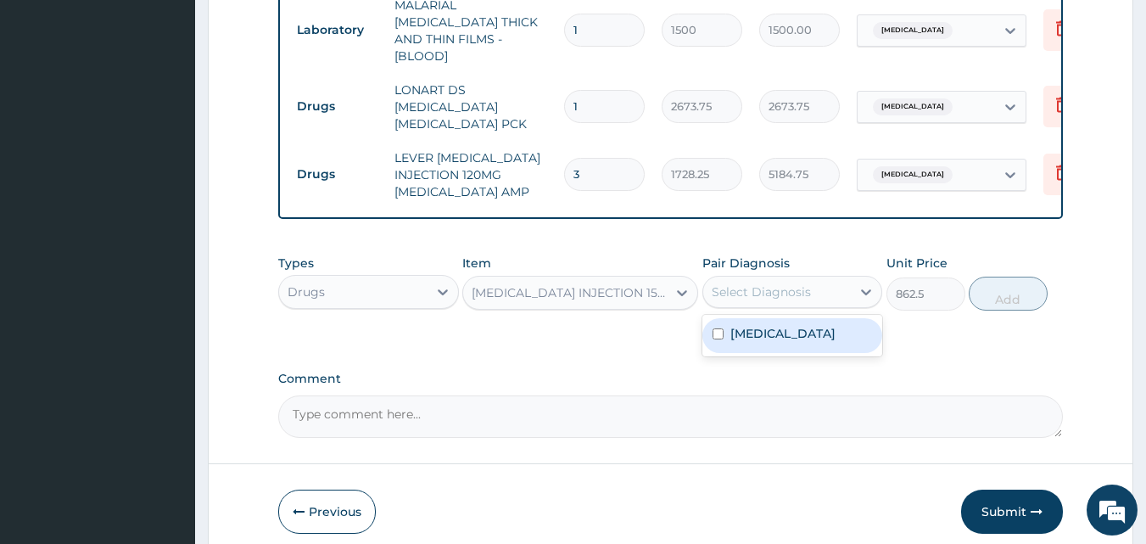
click at [763, 284] on div "Select Diagnosis" at bounding box center [761, 291] width 99 height 17
click at [775, 330] on div "[MEDICAL_DATA]" at bounding box center [792, 335] width 181 height 35
checkbox input "true"
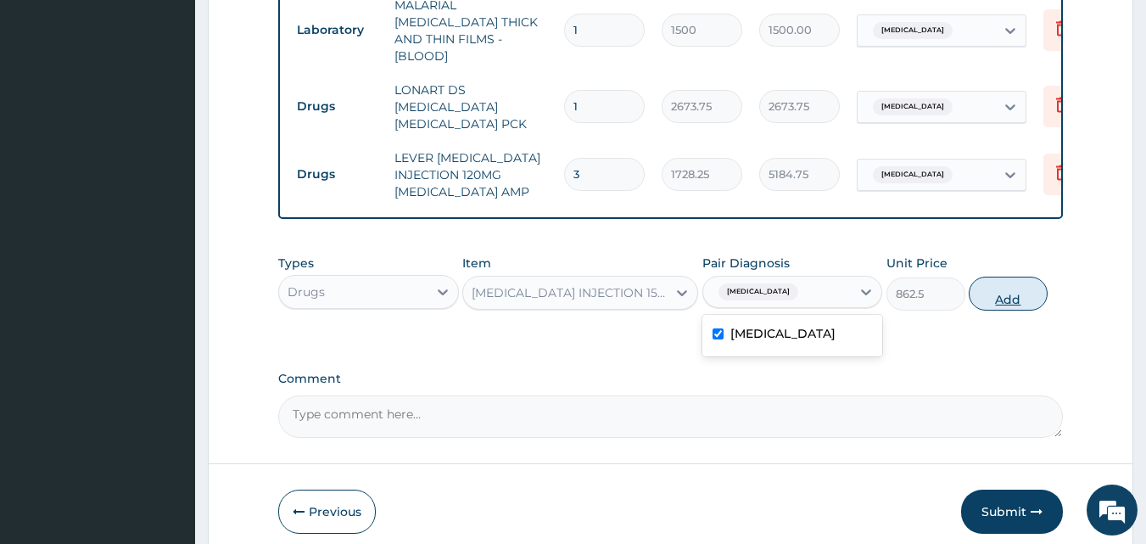
click at [998, 291] on button "Add" at bounding box center [1008, 294] width 79 height 34
type input "0"
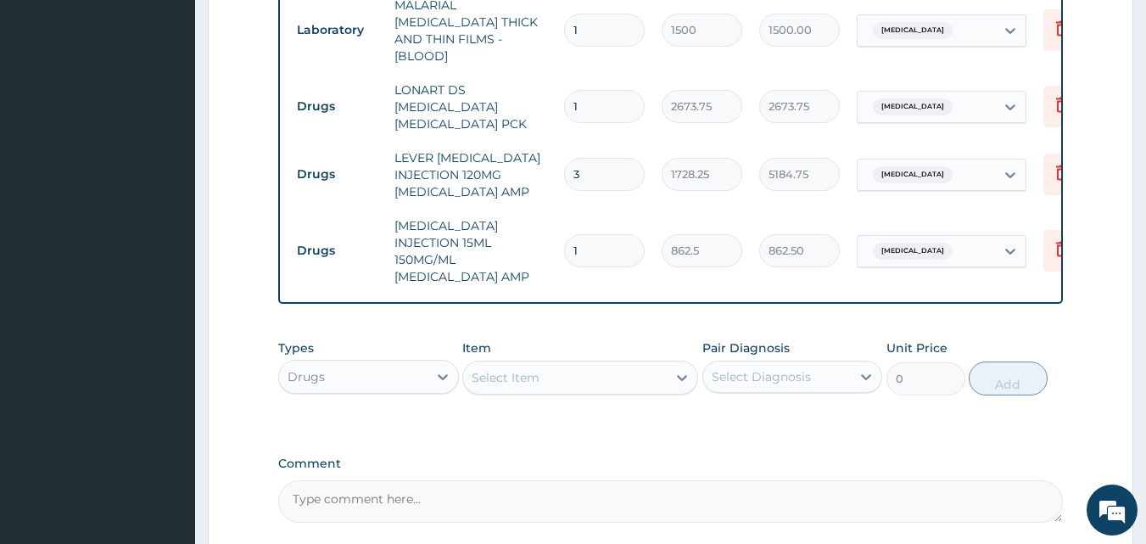
click at [526, 383] on div "Select Item" at bounding box center [565, 377] width 204 height 27
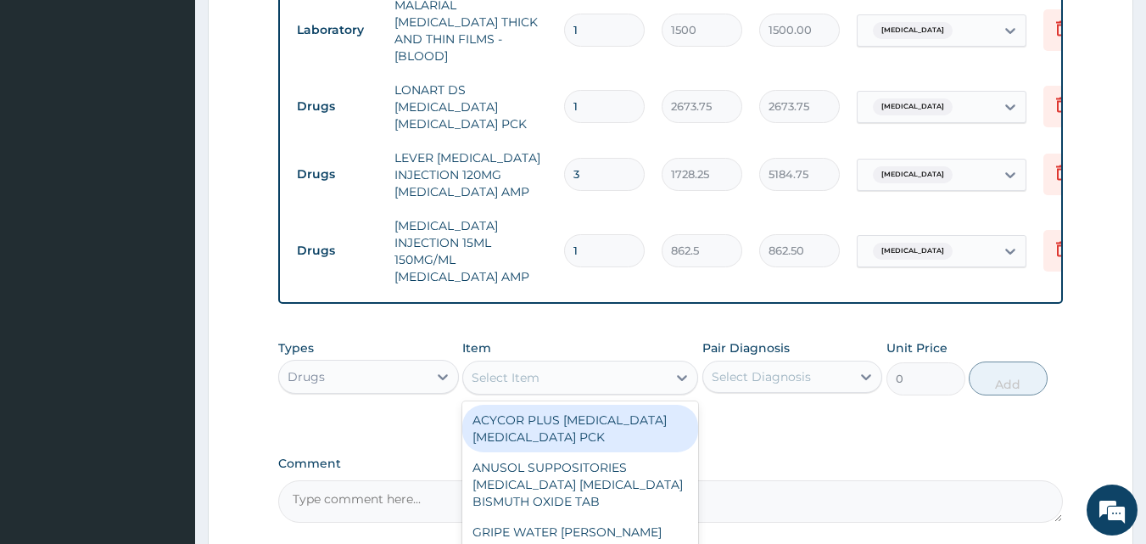
type input "["
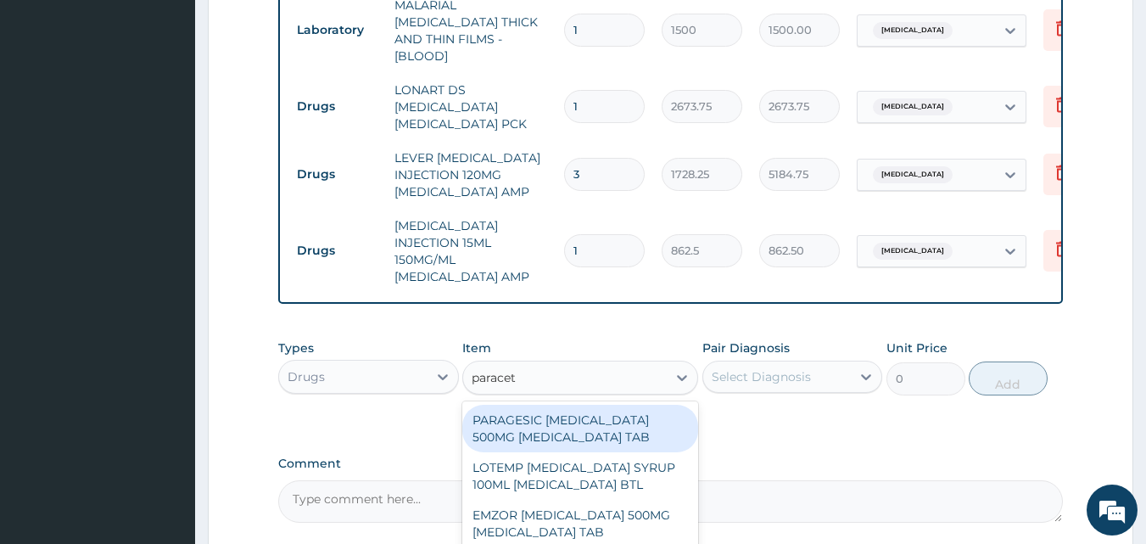
type input "paraceta"
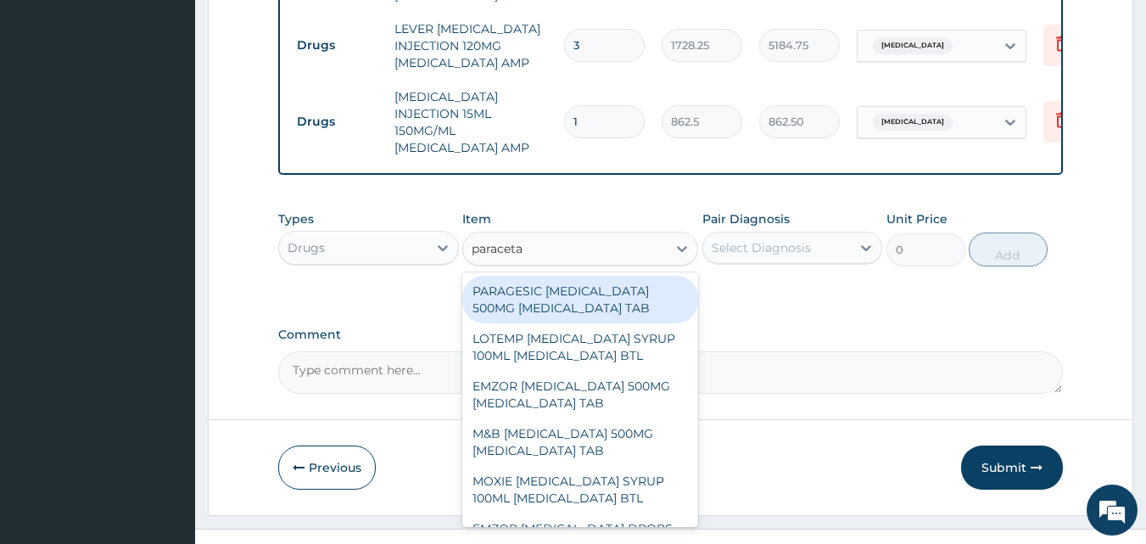
scroll to position [993, 0]
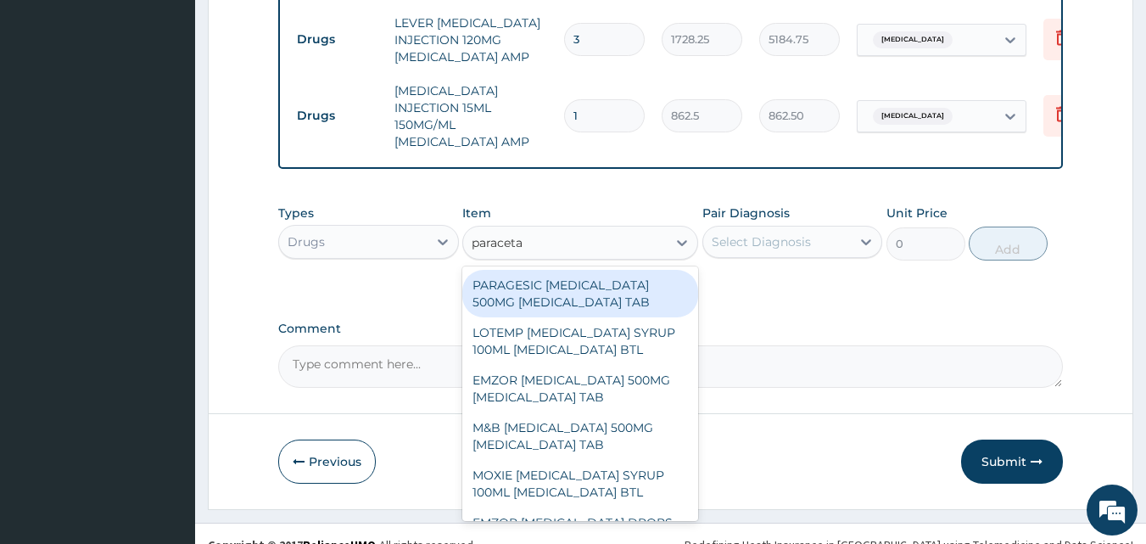
click at [558, 292] on div "PARAGESIC [MEDICAL_DATA] 500MG [MEDICAL_DATA] TAB" at bounding box center [580, 294] width 236 height 48
type input "25.875"
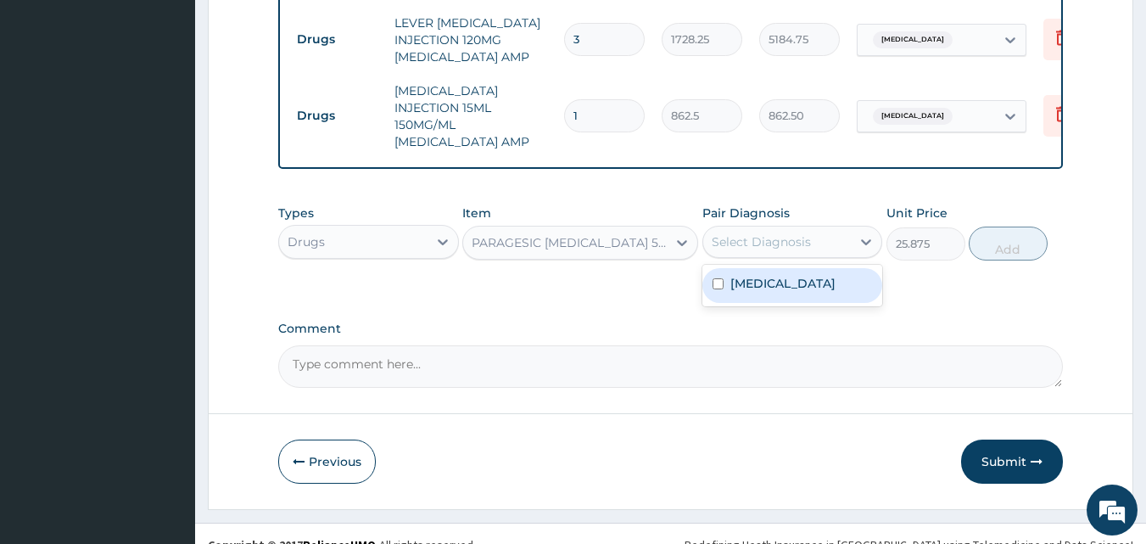
click at [778, 243] on div "Select Diagnosis" at bounding box center [761, 241] width 99 height 17
drag, startPoint x: 809, startPoint y: 237, endPoint x: 814, endPoint y: 286, distance: 49.5
click at [814, 258] on div "option [MEDICAL_DATA], selected. option [MEDICAL_DATA] focused, 1 of 1. 1 resul…" at bounding box center [792, 242] width 181 height 32
click at [814, 286] on div "[MEDICAL_DATA]" at bounding box center [792, 285] width 181 height 35
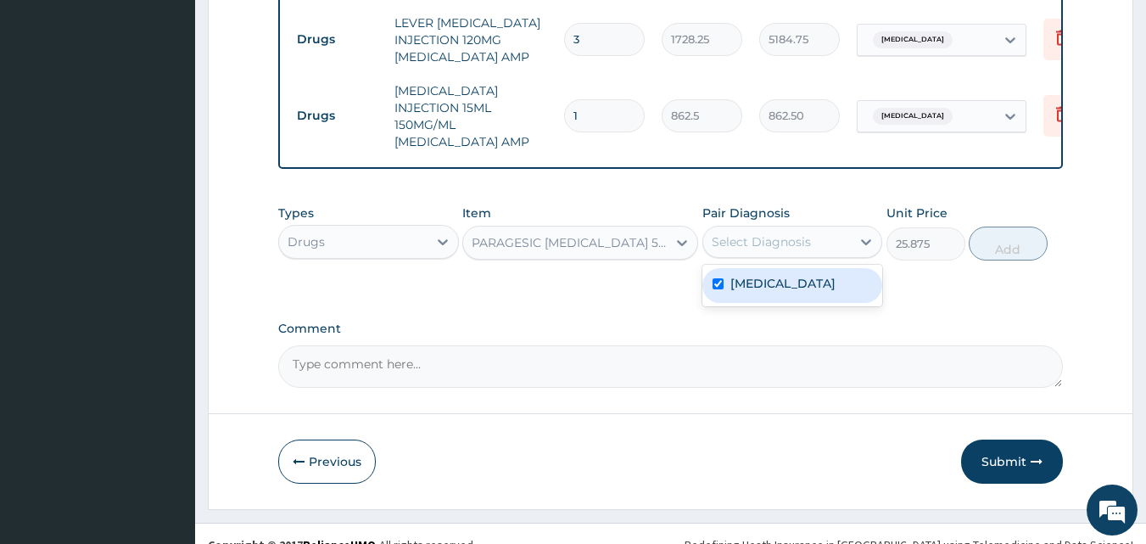
checkbox input "true"
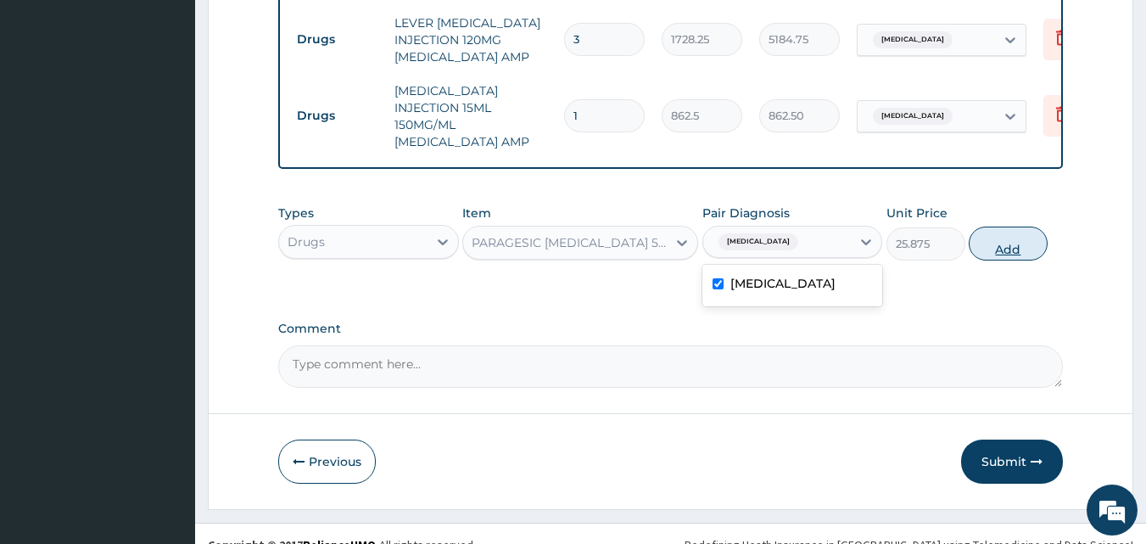
click at [992, 240] on button "Add" at bounding box center [1008, 243] width 79 height 34
type input "0"
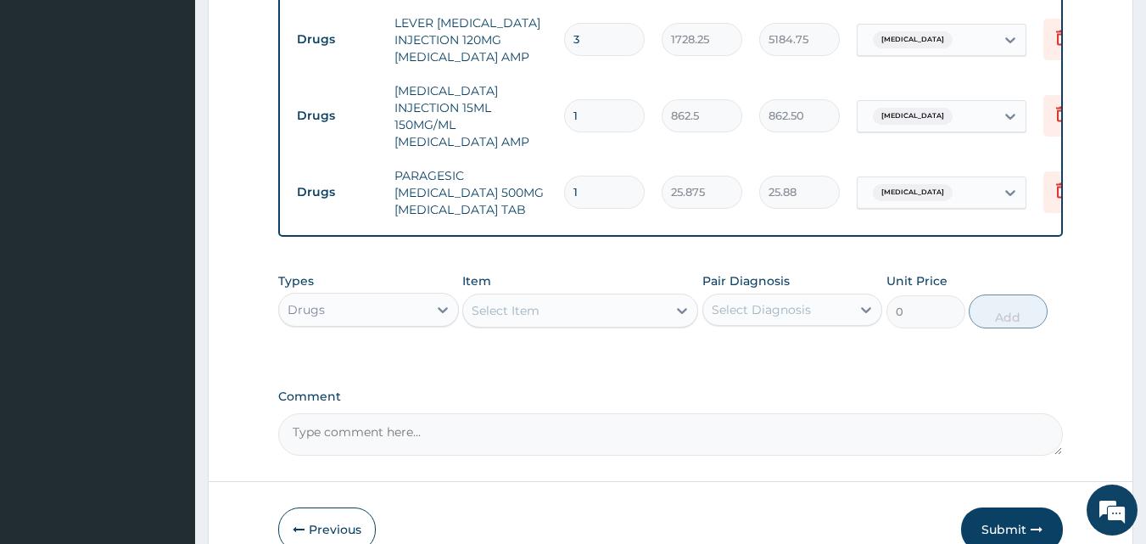
type input "18"
type input "465.75"
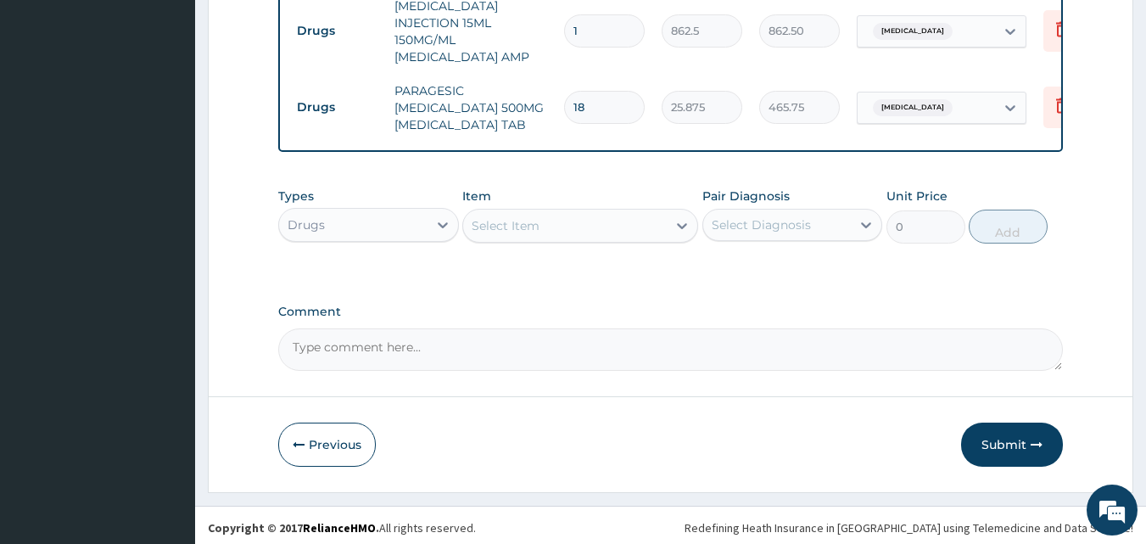
scroll to position [1079, 0]
type input "18"
click at [997, 436] on button "Submit" at bounding box center [1012, 444] width 102 height 44
